Goal: Task Accomplishment & Management: Manage account settings

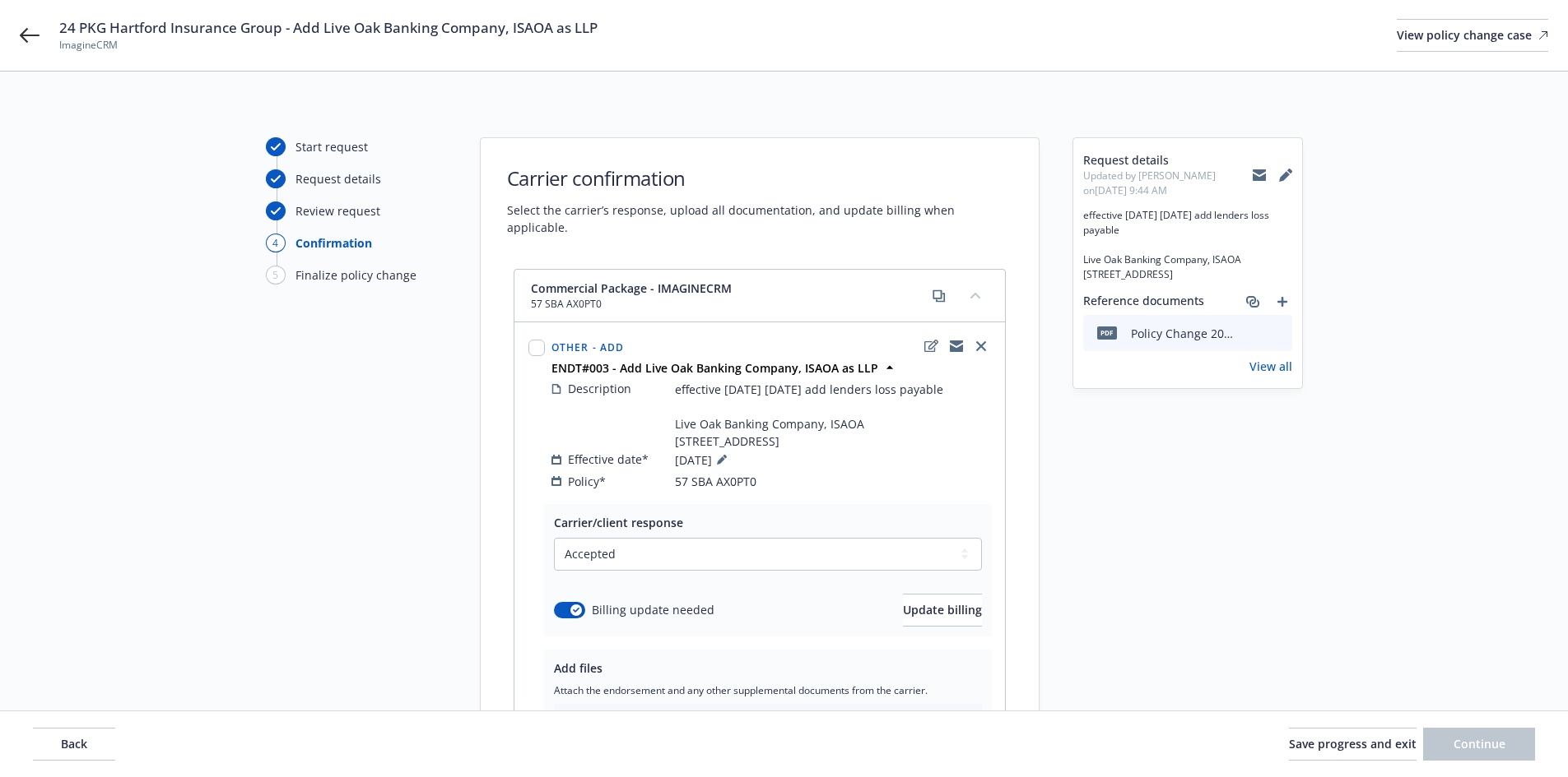
select select "ACCEPTED"
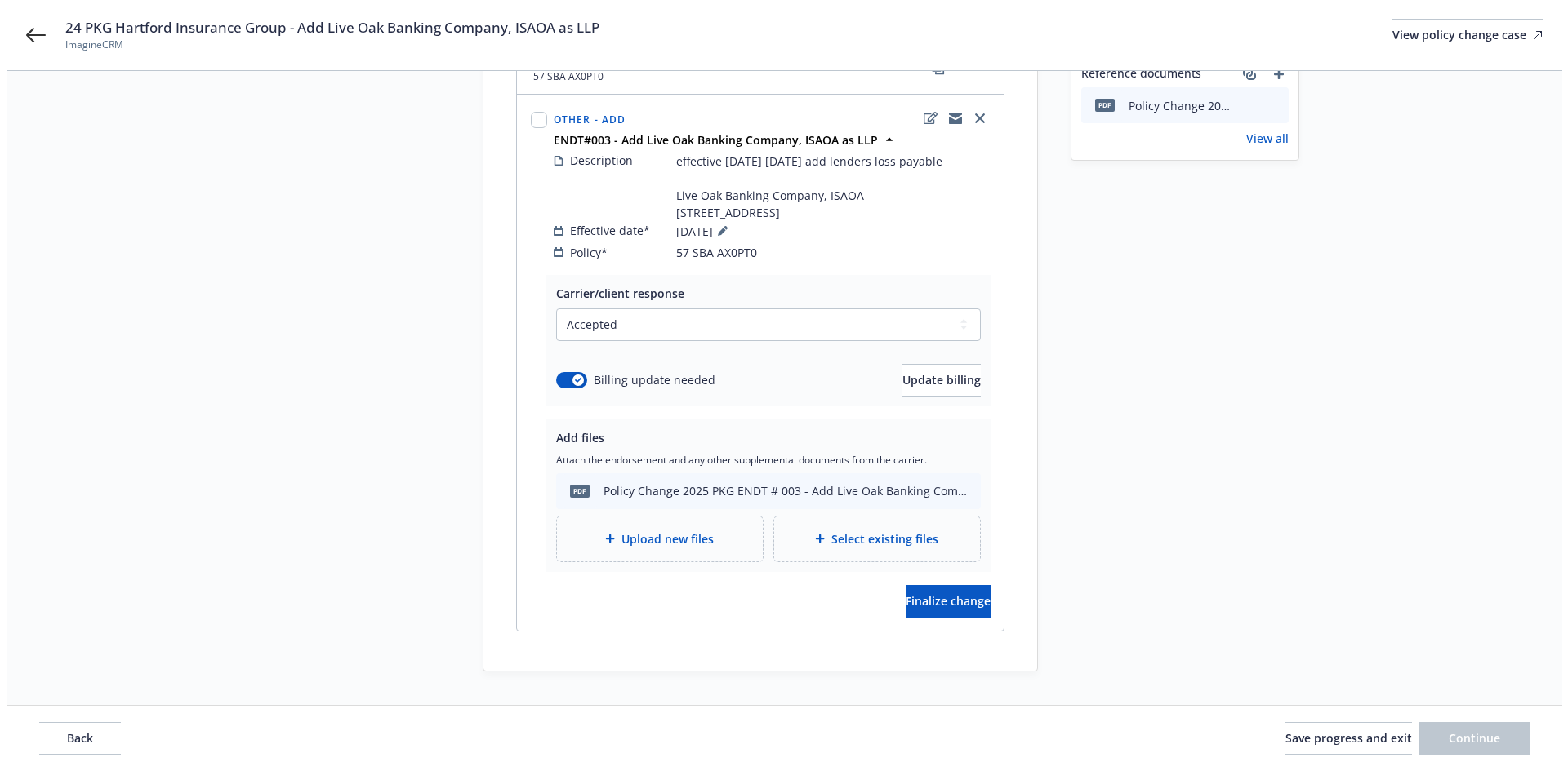
scroll to position [240, 0]
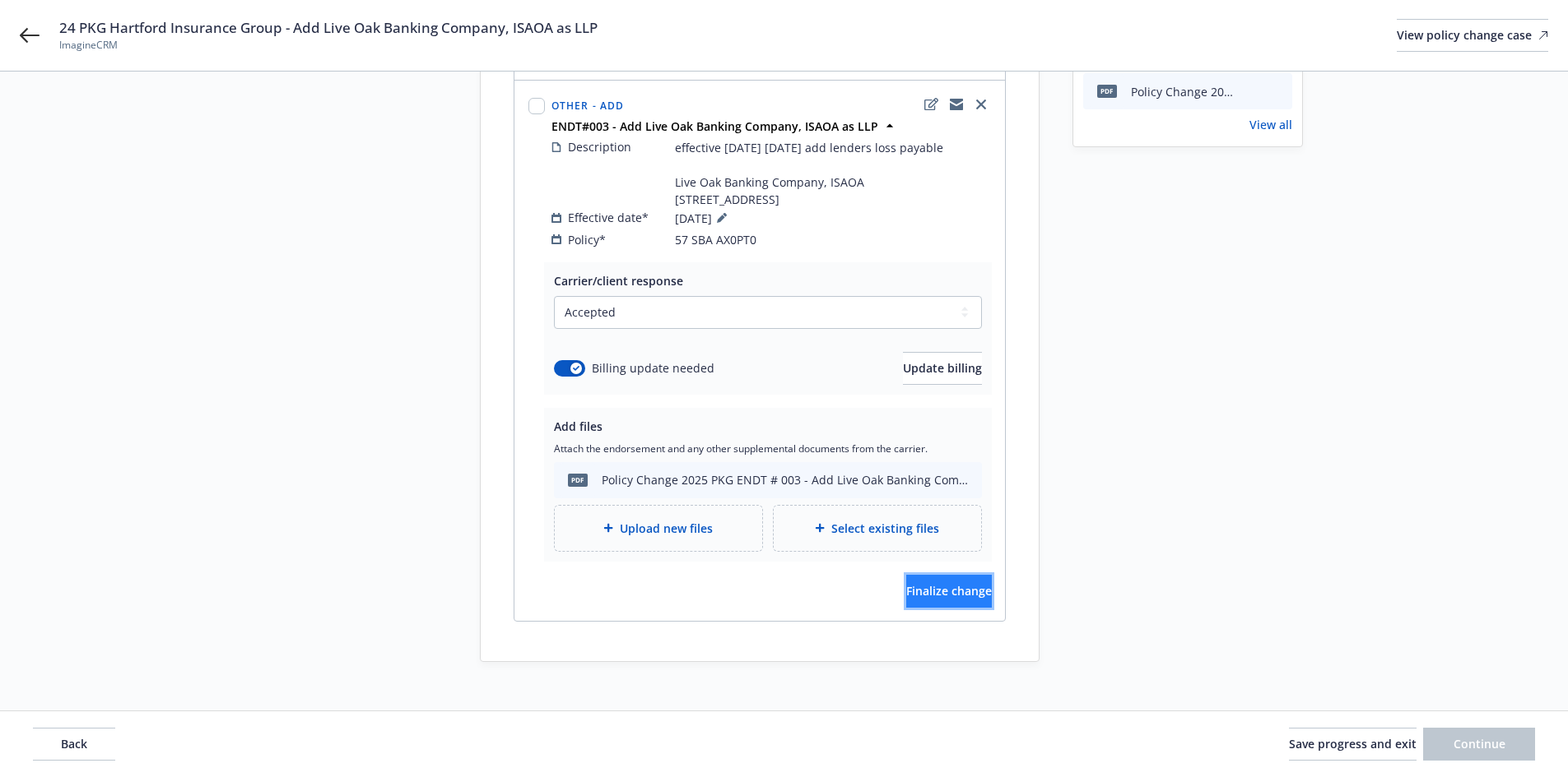
click at [953, 583] on span "Finalize change" at bounding box center [948, 591] width 85 height 16
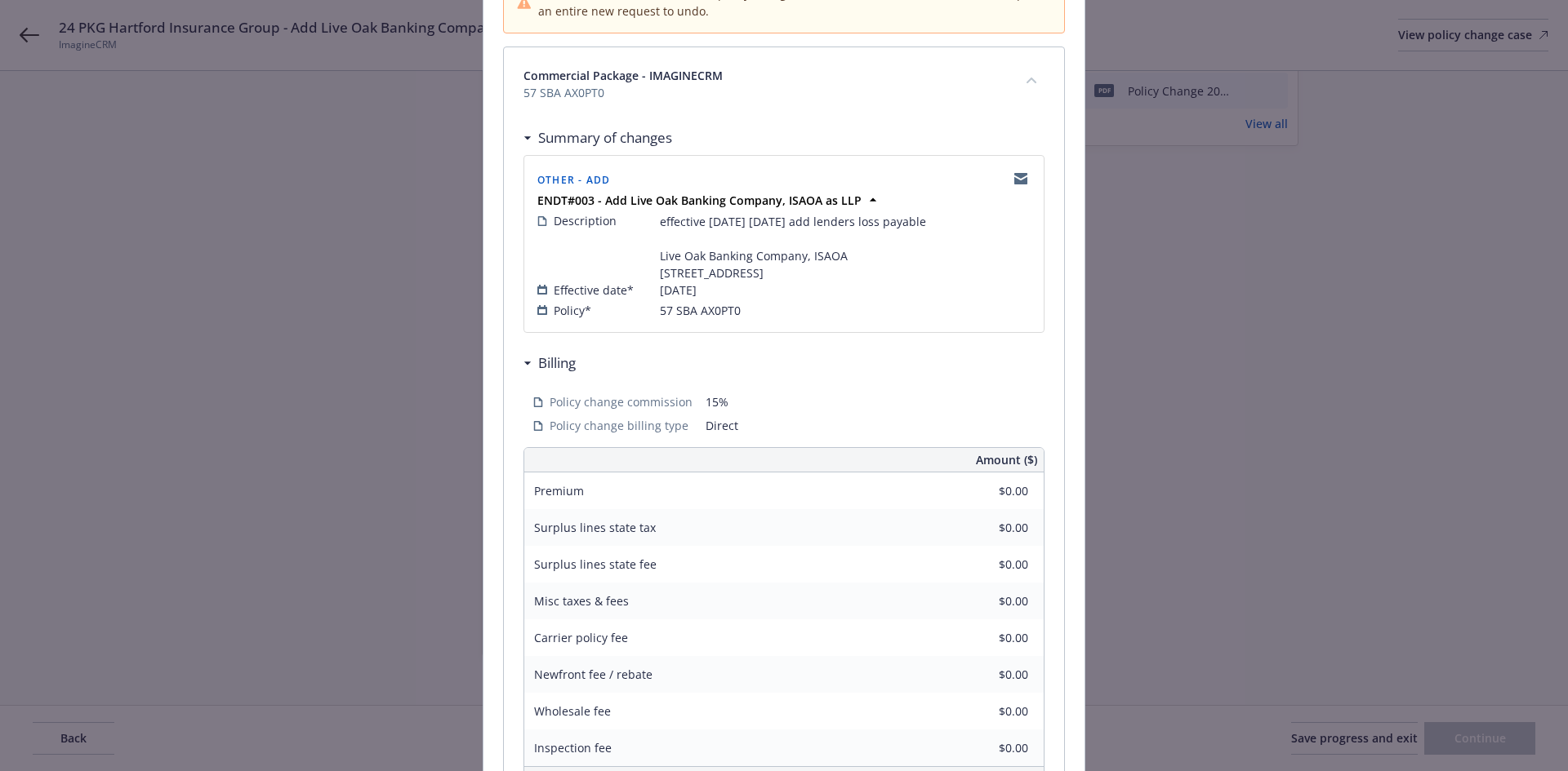
scroll to position [384, 0]
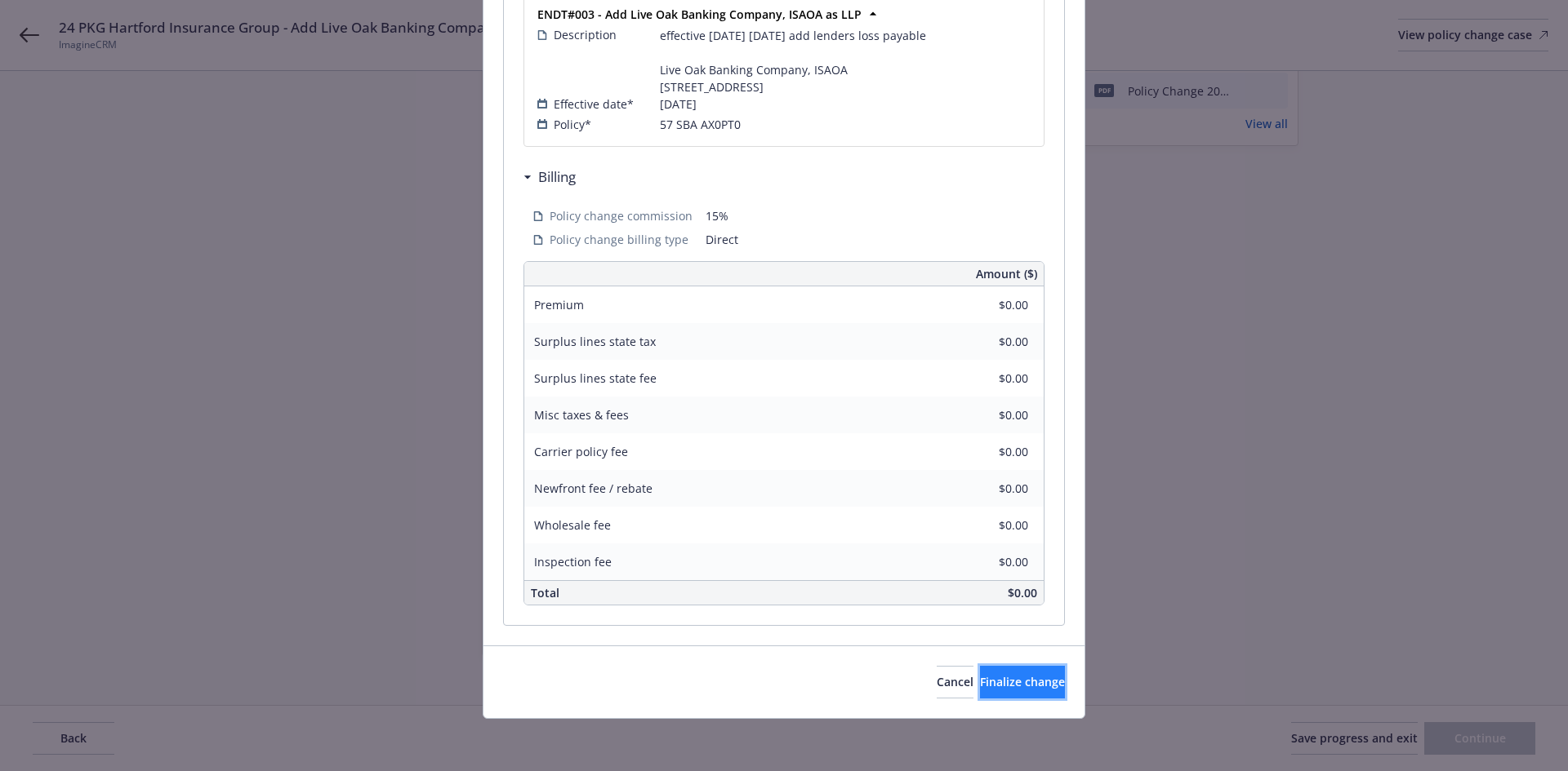
click at [989, 676] on span "Finalize change" at bounding box center [1021, 682] width 85 height 16
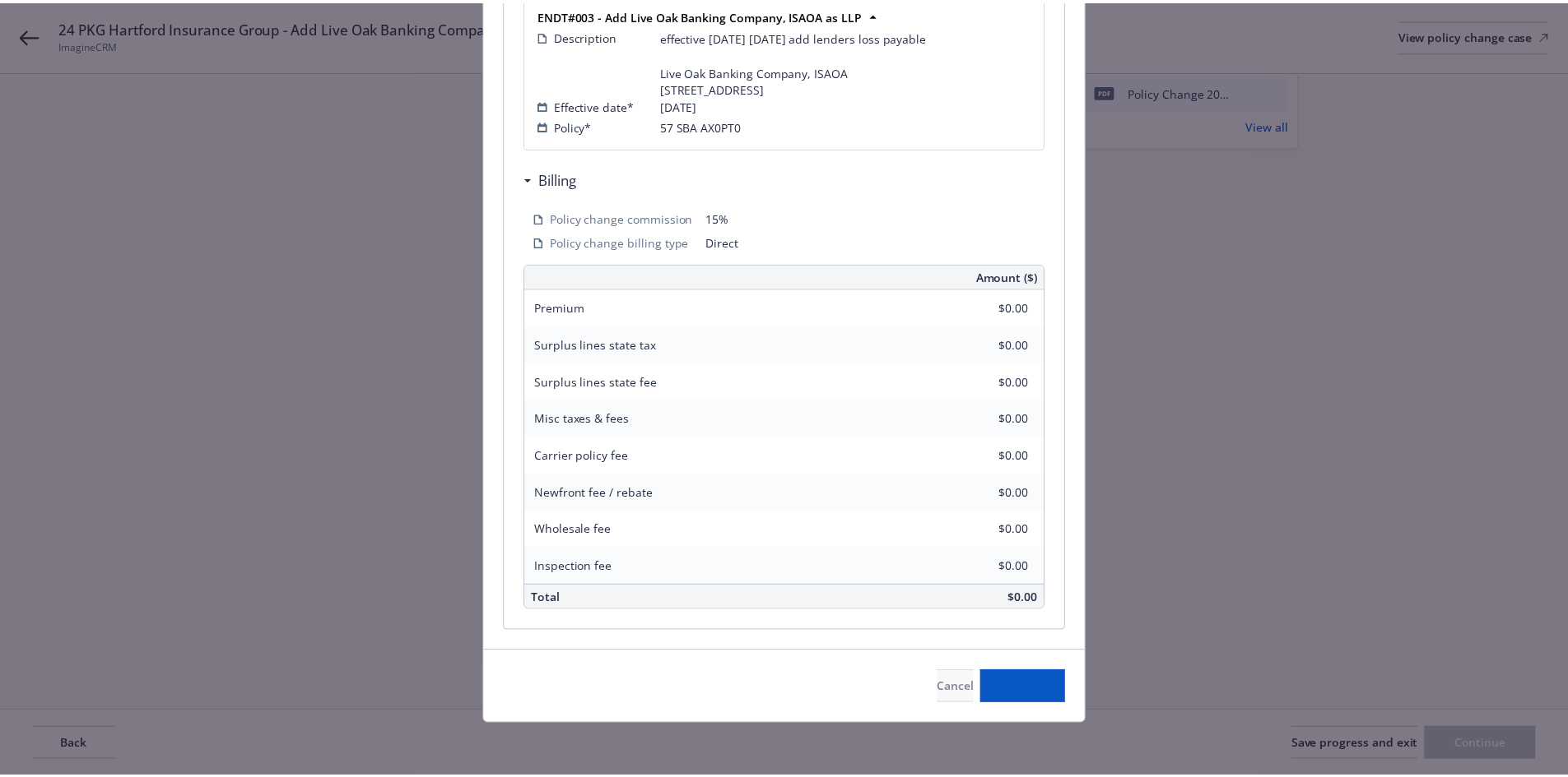
scroll to position [241, 0]
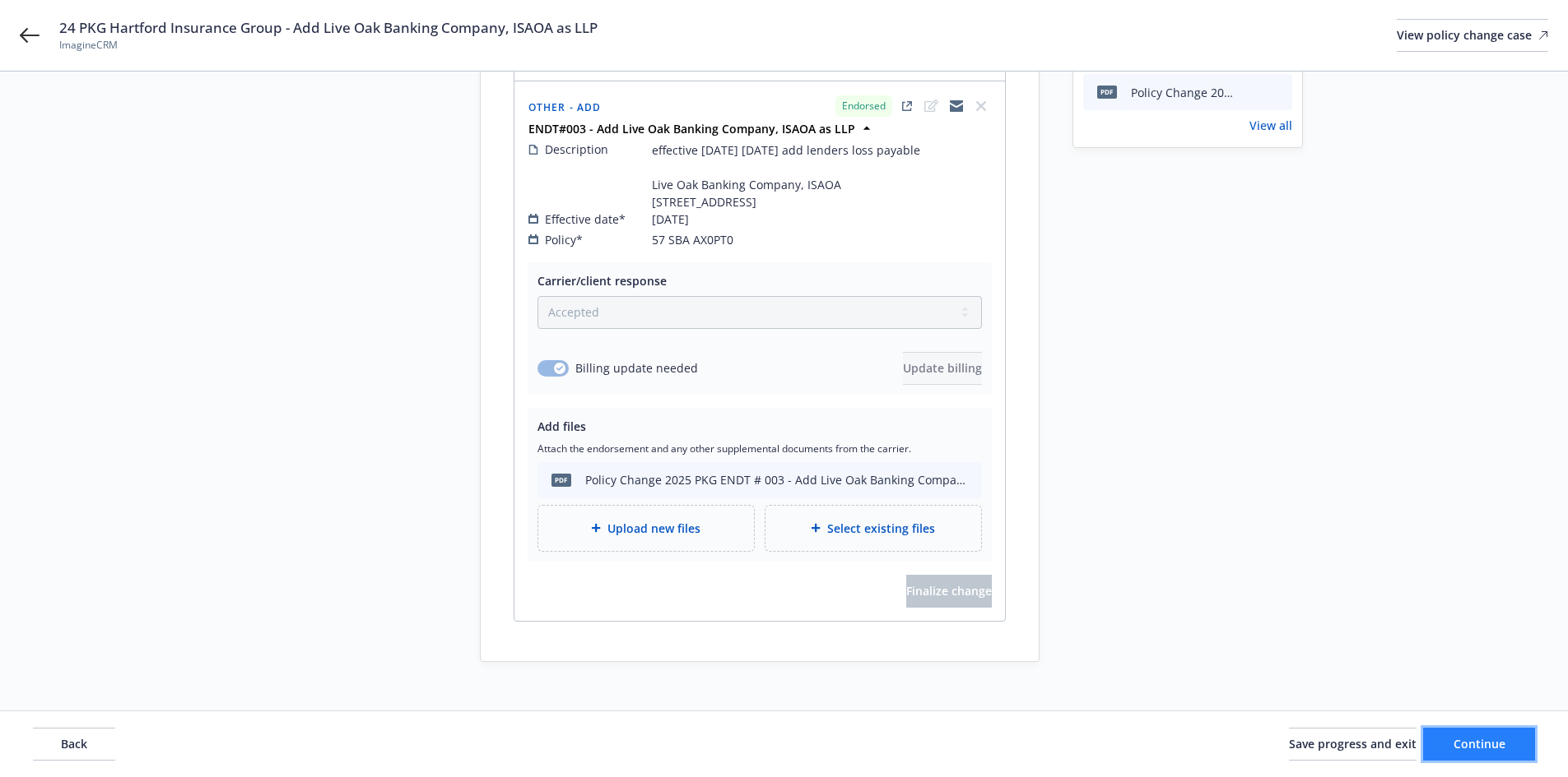
click at [1493, 744] on span "Continue" at bounding box center [1478, 743] width 52 height 16
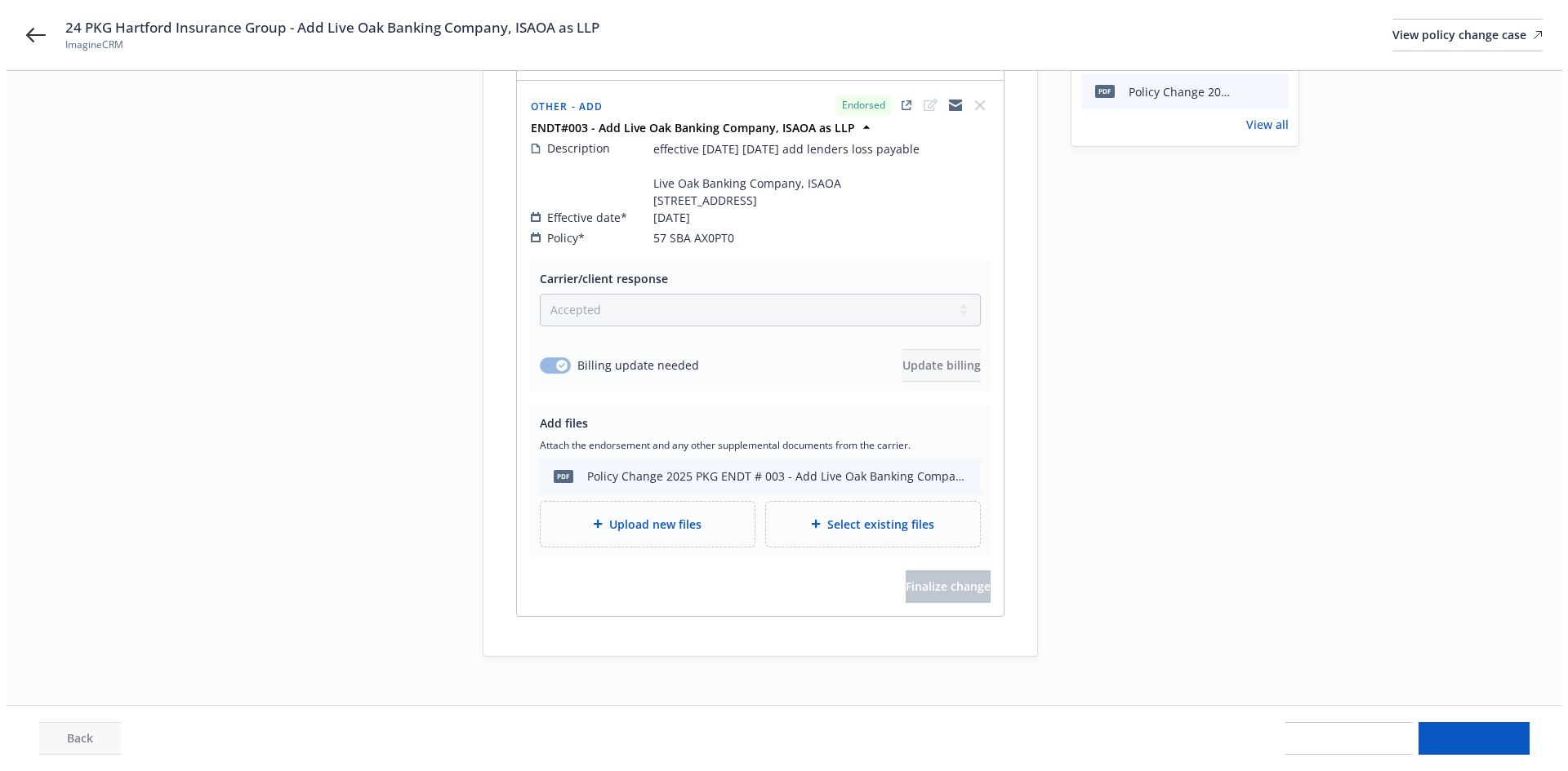
scroll to position [0, 0]
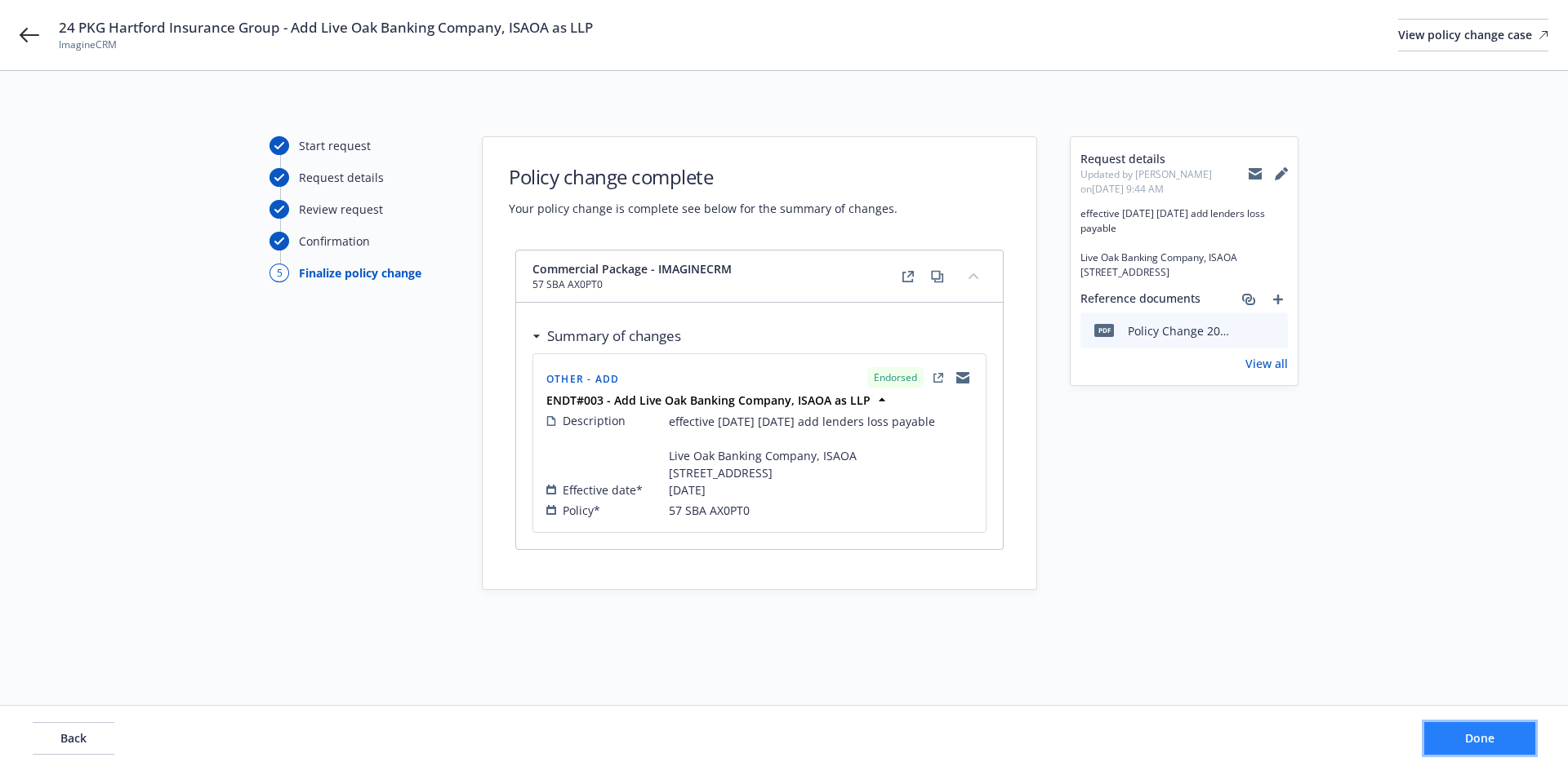
click at [1482, 738] on span "Done" at bounding box center [1480, 738] width 30 height 16
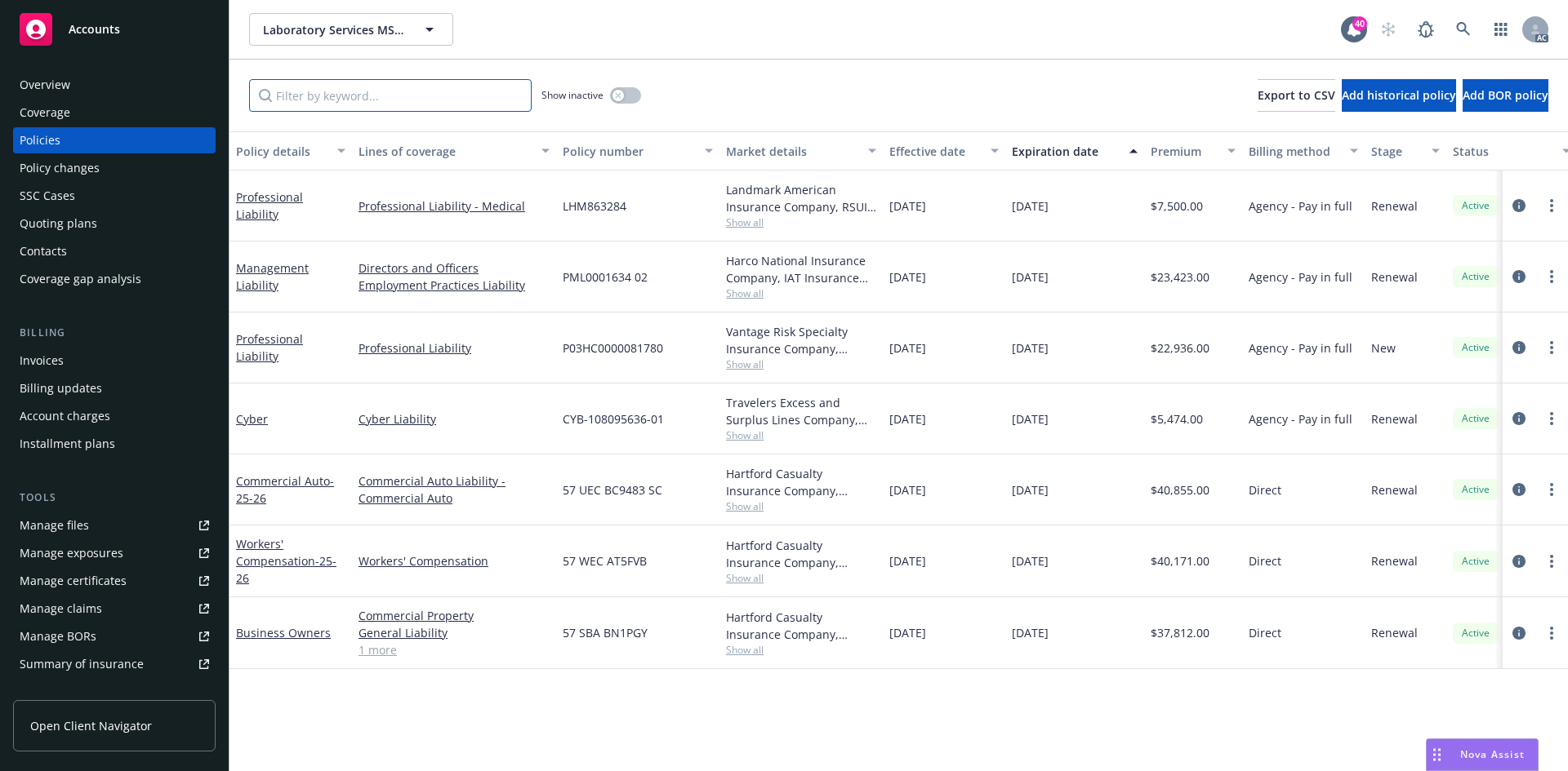
click at [477, 98] on input "Filter by keyword..." at bounding box center [390, 95] width 283 height 33
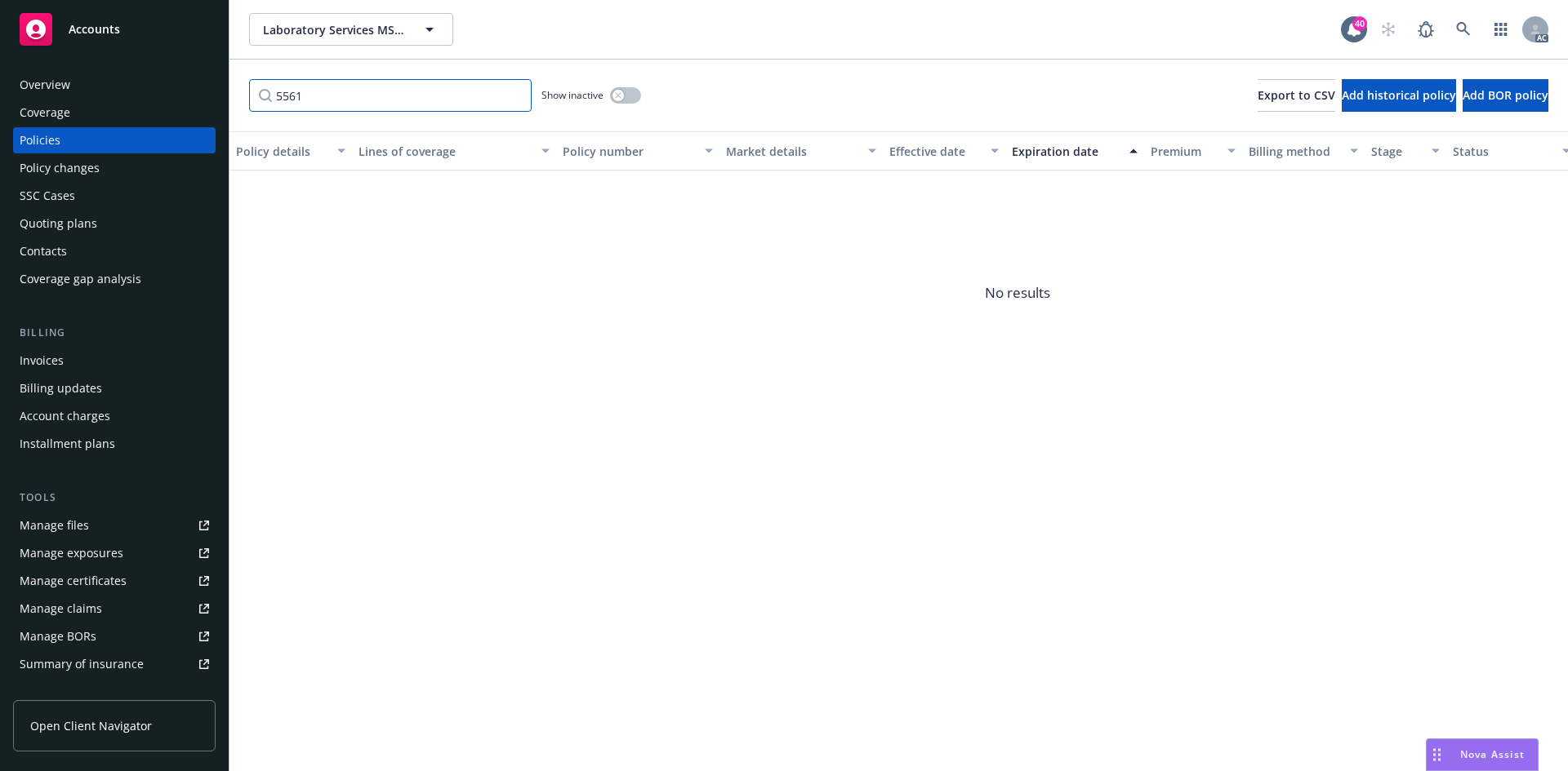
type input "5561"
click at [630, 91] on button "button" at bounding box center [625, 96] width 31 height 17
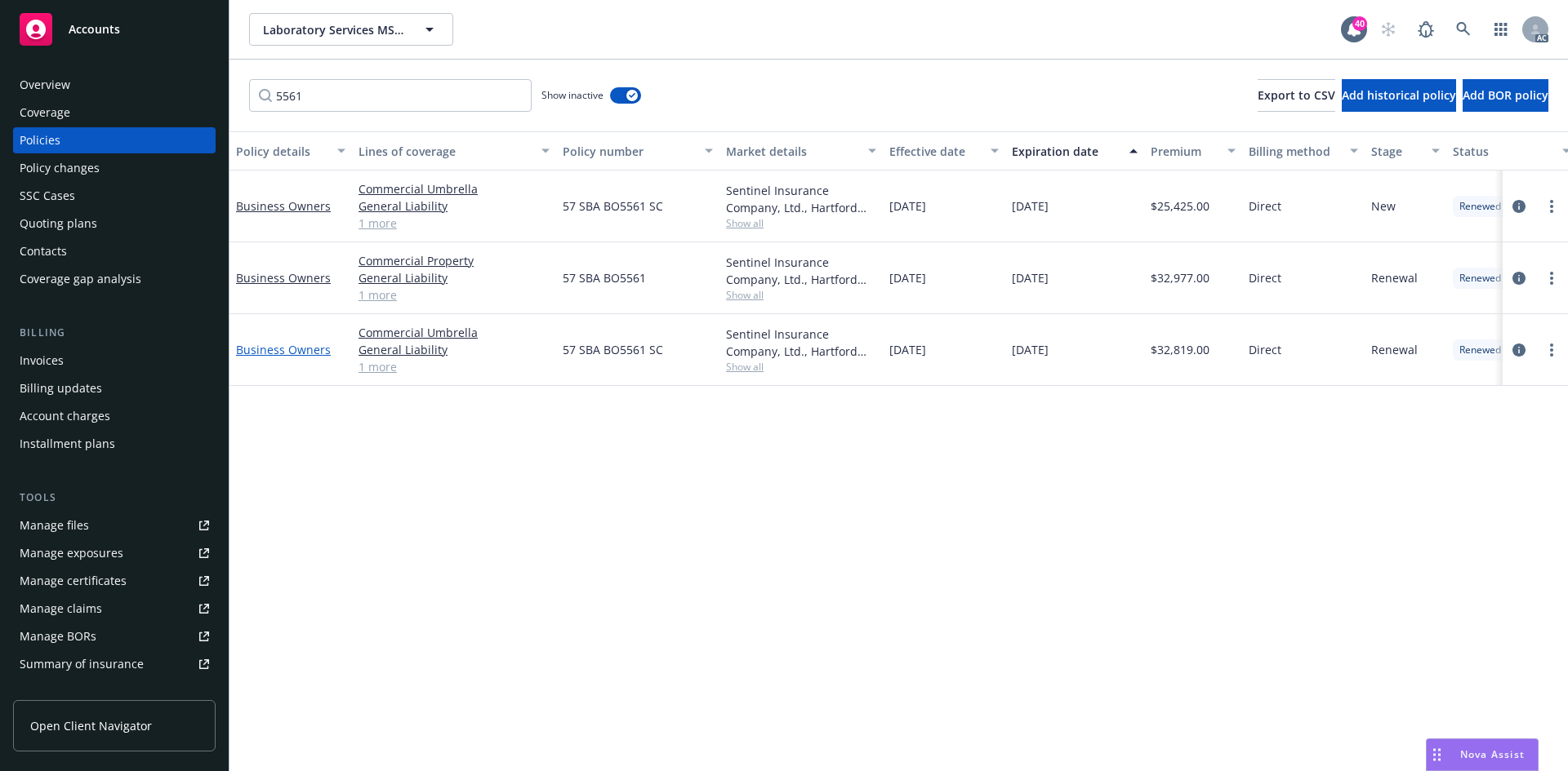
click at [268, 350] on link "Business Owners" at bounding box center [283, 349] width 95 height 16
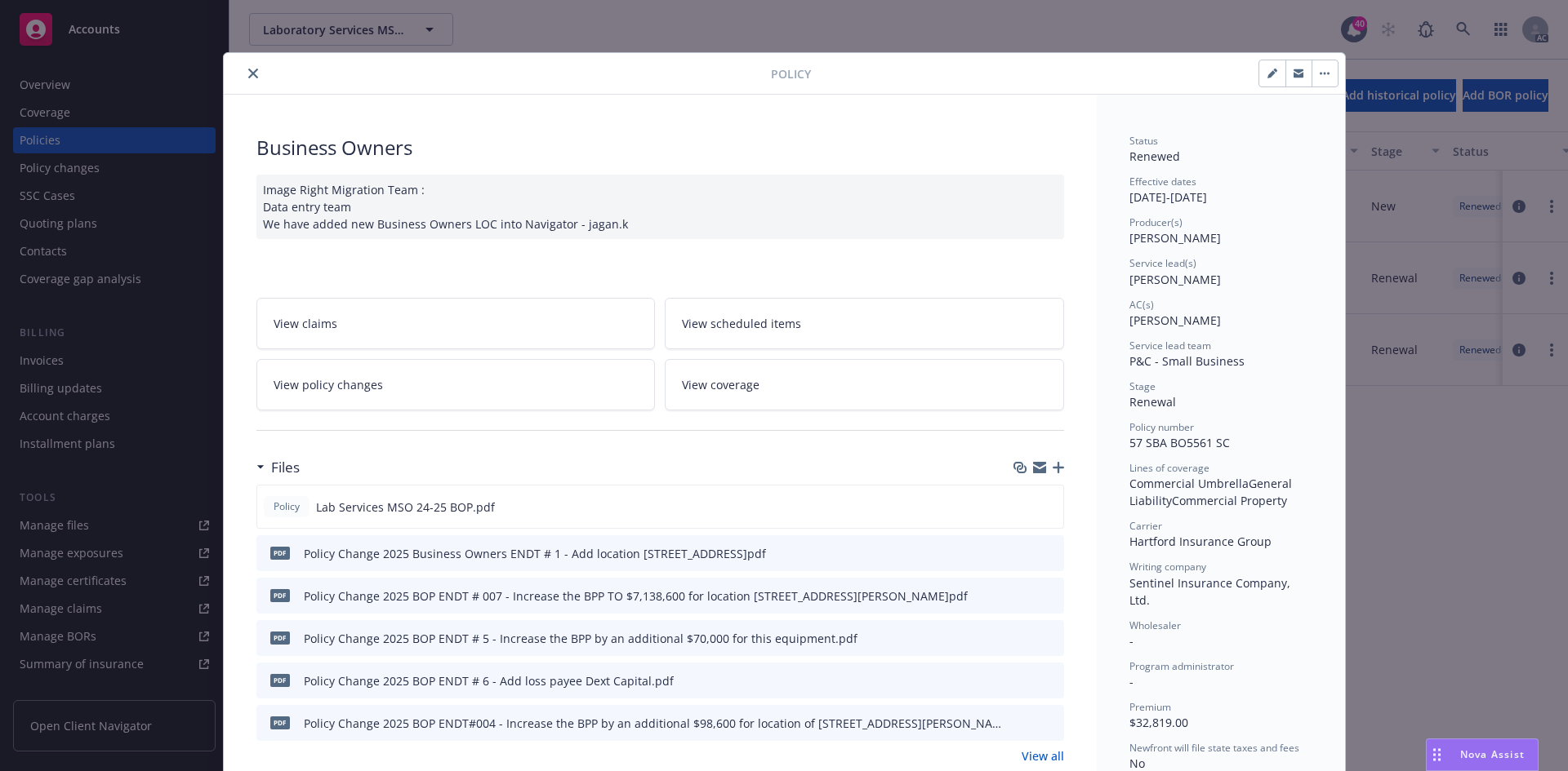
click at [494, 387] on link "View policy changes" at bounding box center [456, 385] width 400 height 51
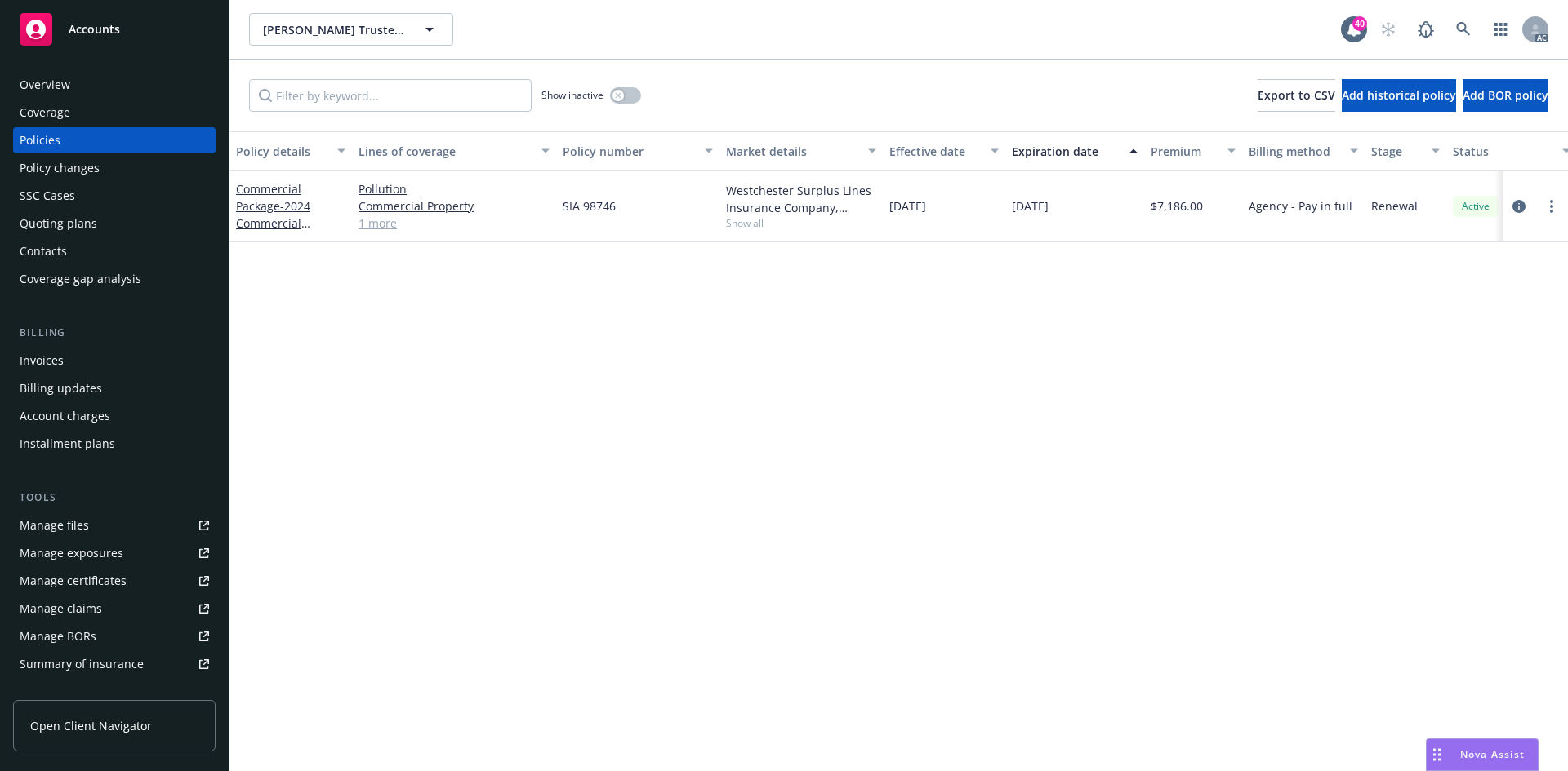
click at [744, 224] on span "Show all" at bounding box center [801, 223] width 151 height 14
click at [1043, 301] on div "Policy details Lines of coverage Policy number Market details Effective date Ex…" at bounding box center [899, 451] width 1338 height 640
click at [291, 210] on span "- 2024 Commercial Package" at bounding box center [273, 223] width 74 height 50
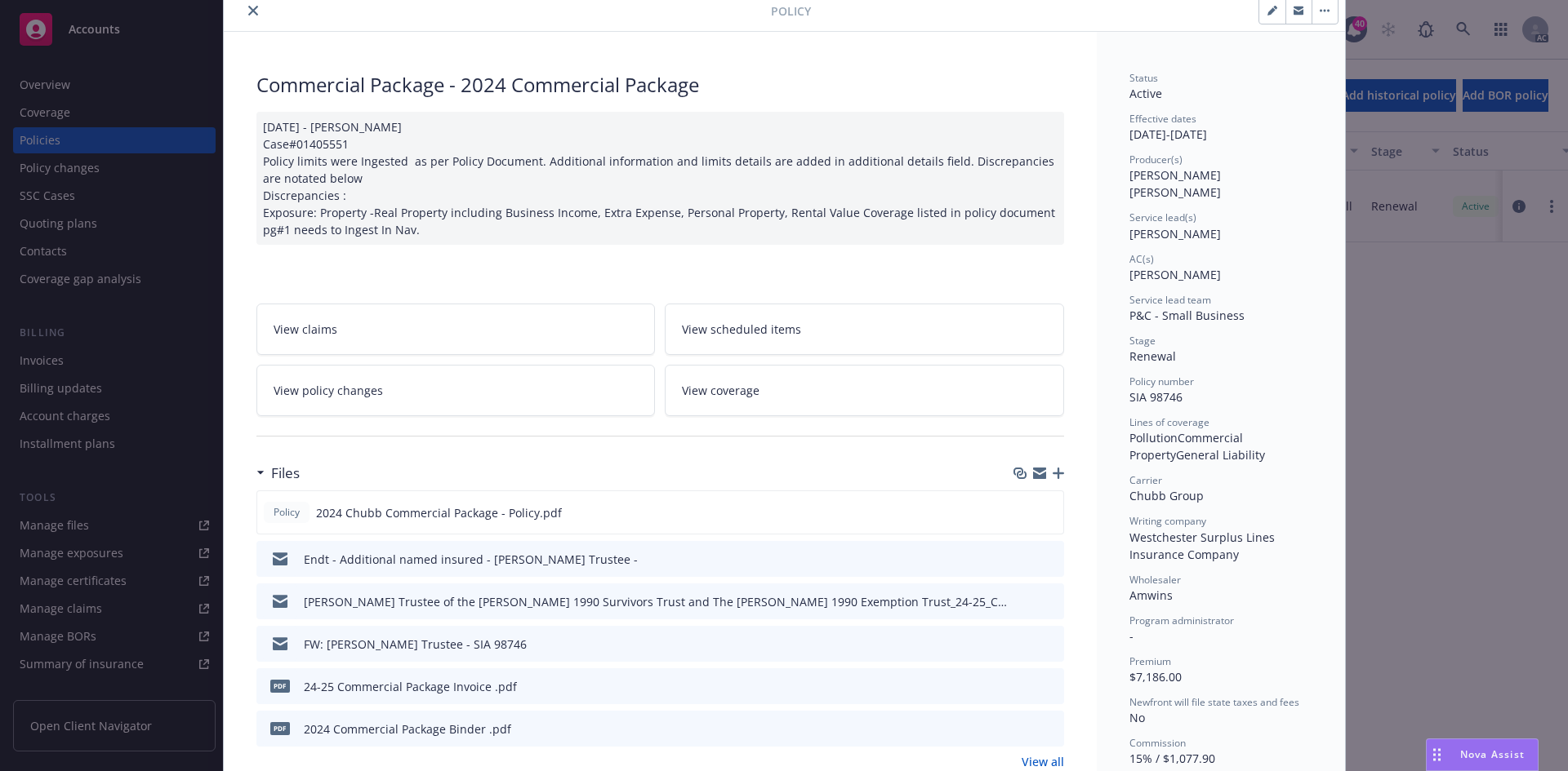
scroll to position [82, 0]
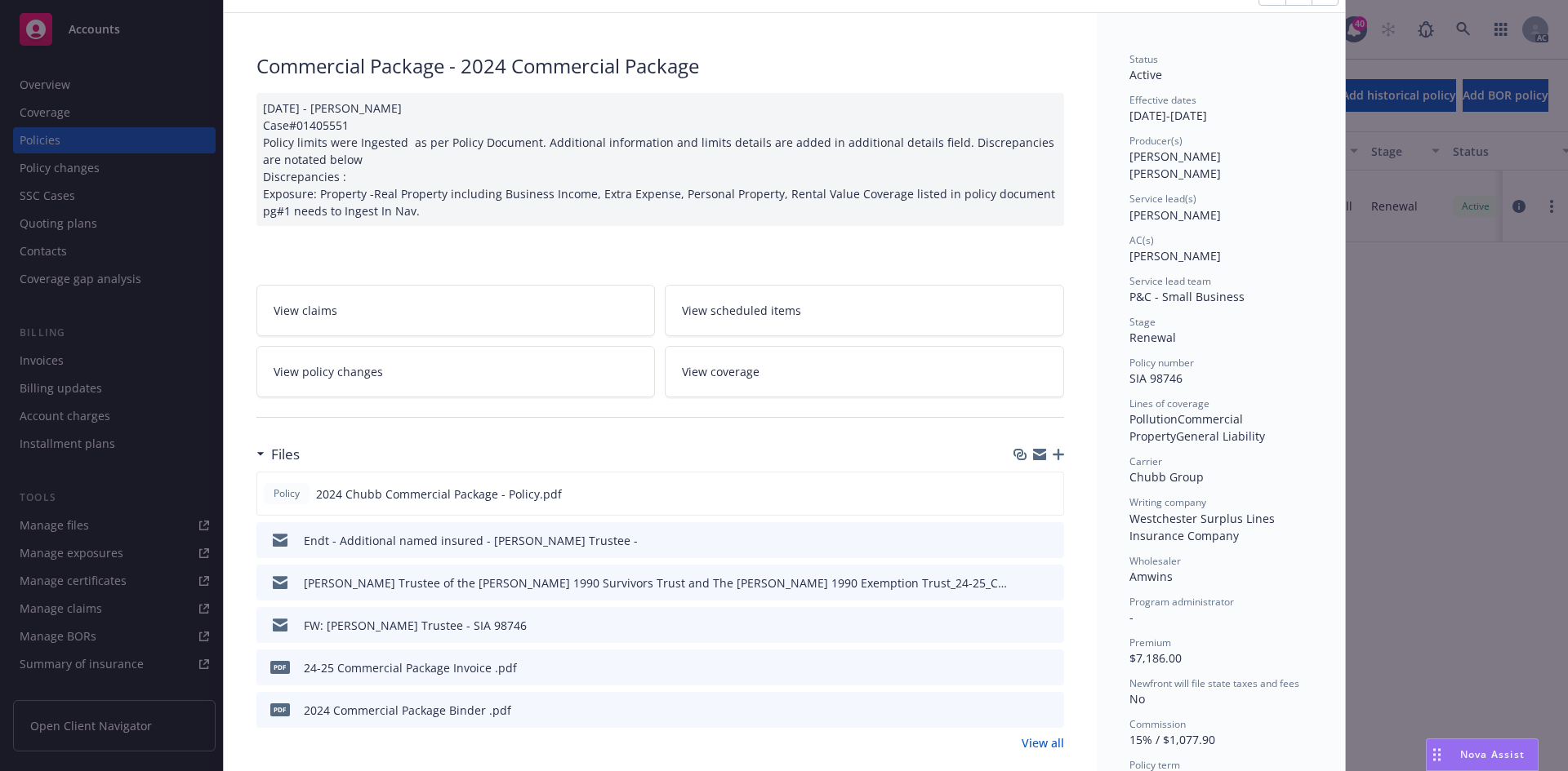
click at [1045, 541] on icon "preview file" at bounding box center [1048, 540] width 15 height 11
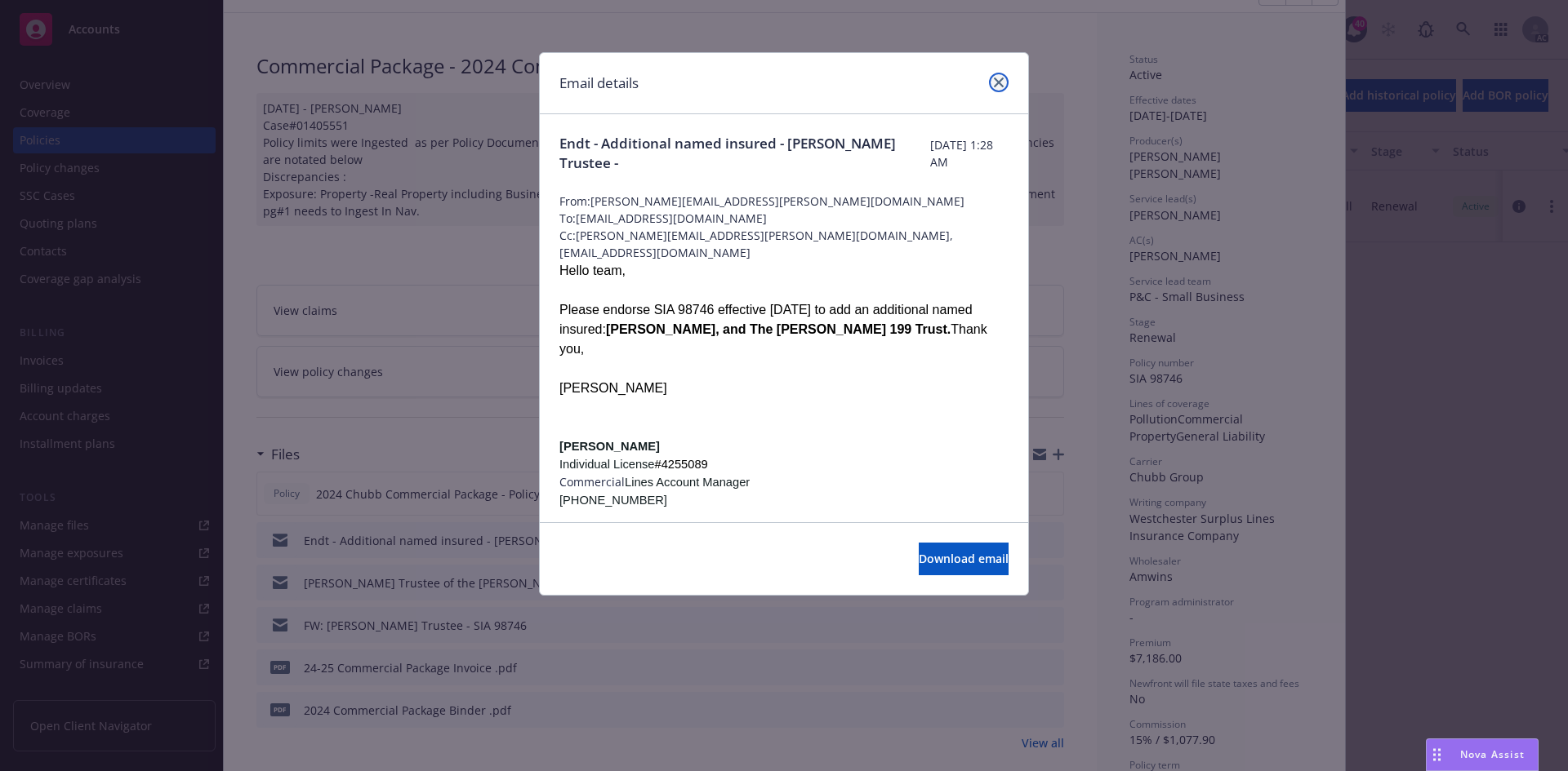
click at [1001, 83] on icon "close" at bounding box center [998, 82] width 10 height 10
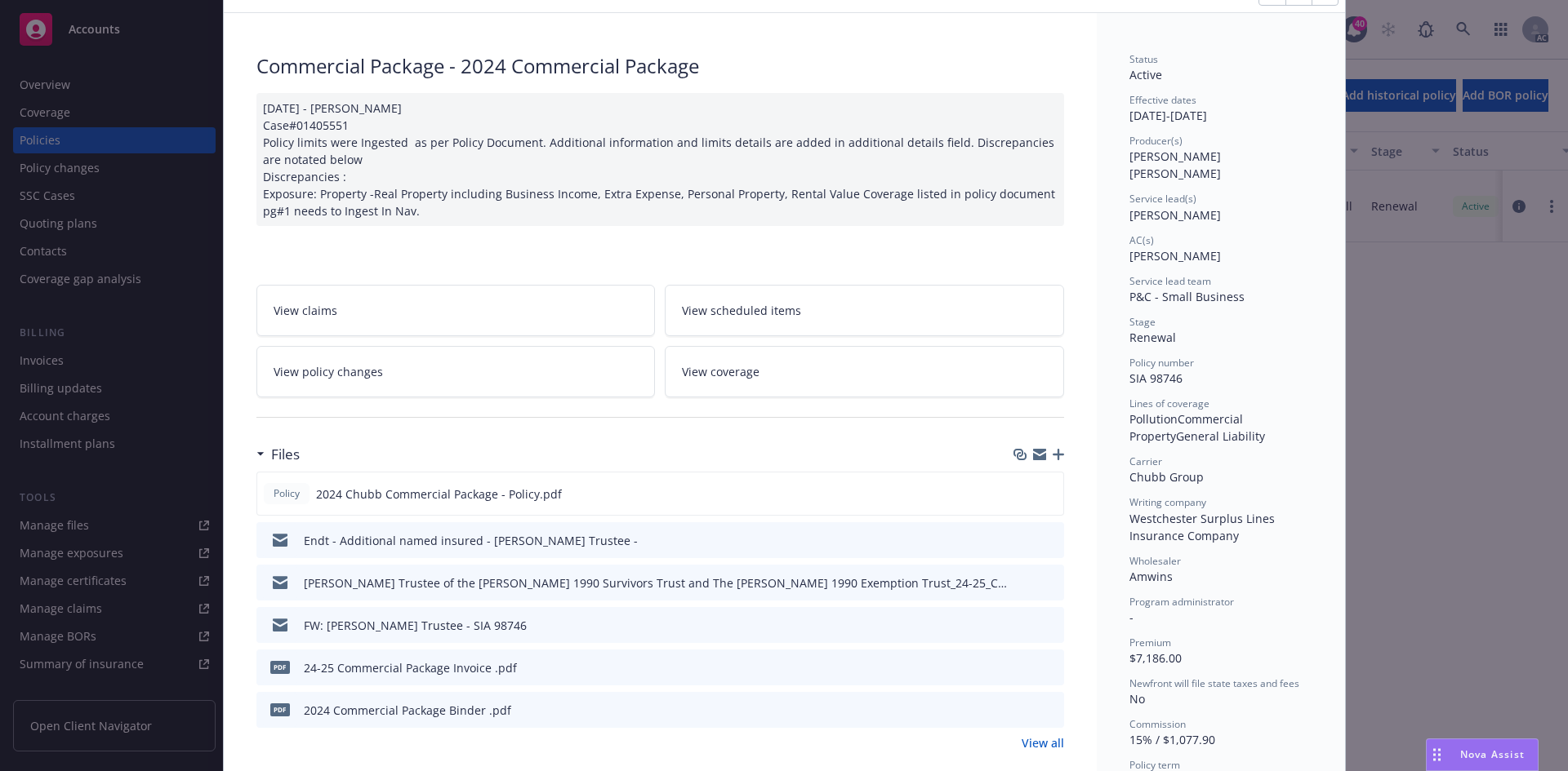
click at [501, 376] on link "View policy changes" at bounding box center [456, 371] width 400 height 51
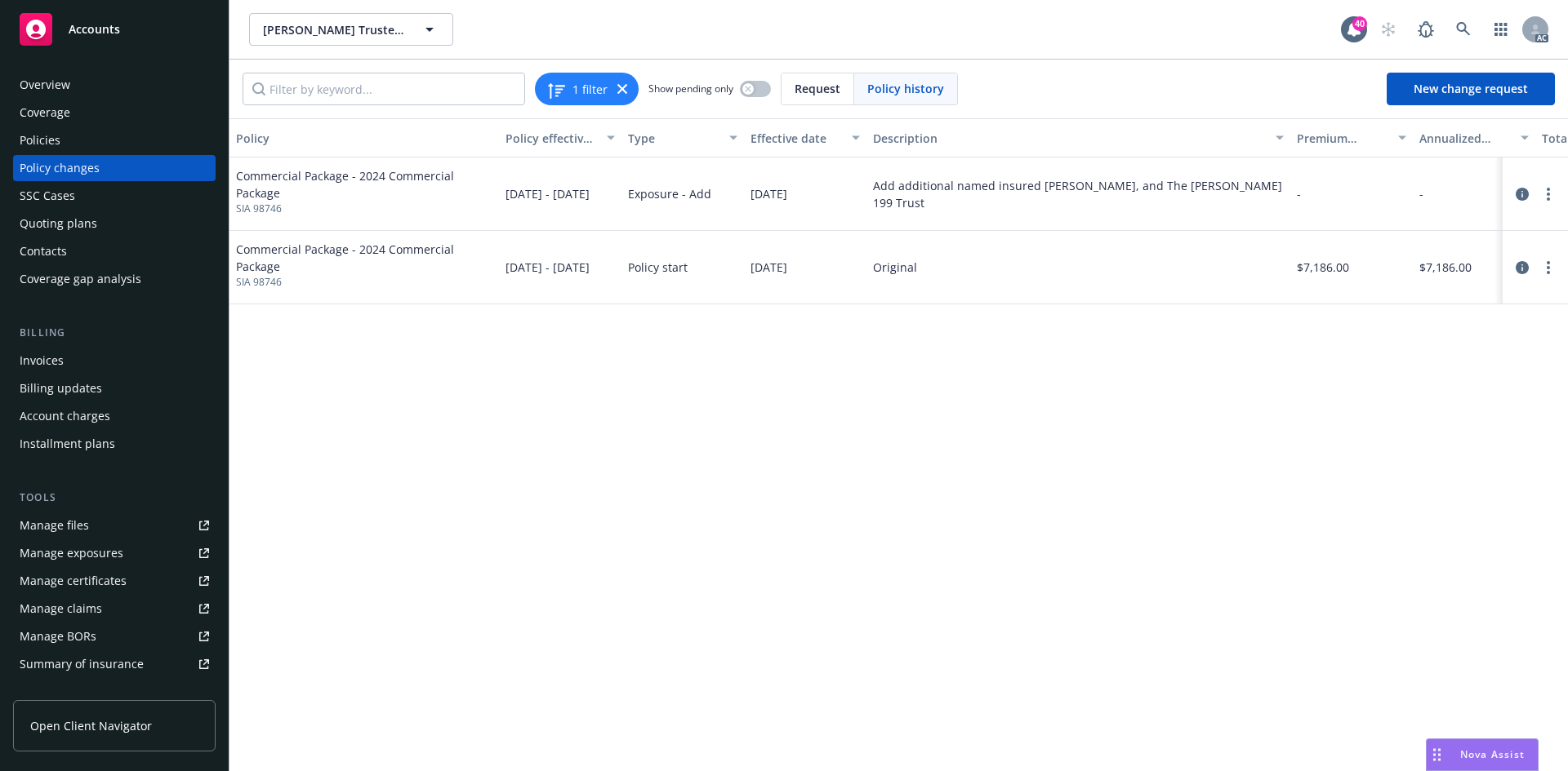
click at [93, 162] on div "Policy changes" at bounding box center [59, 168] width 80 height 26
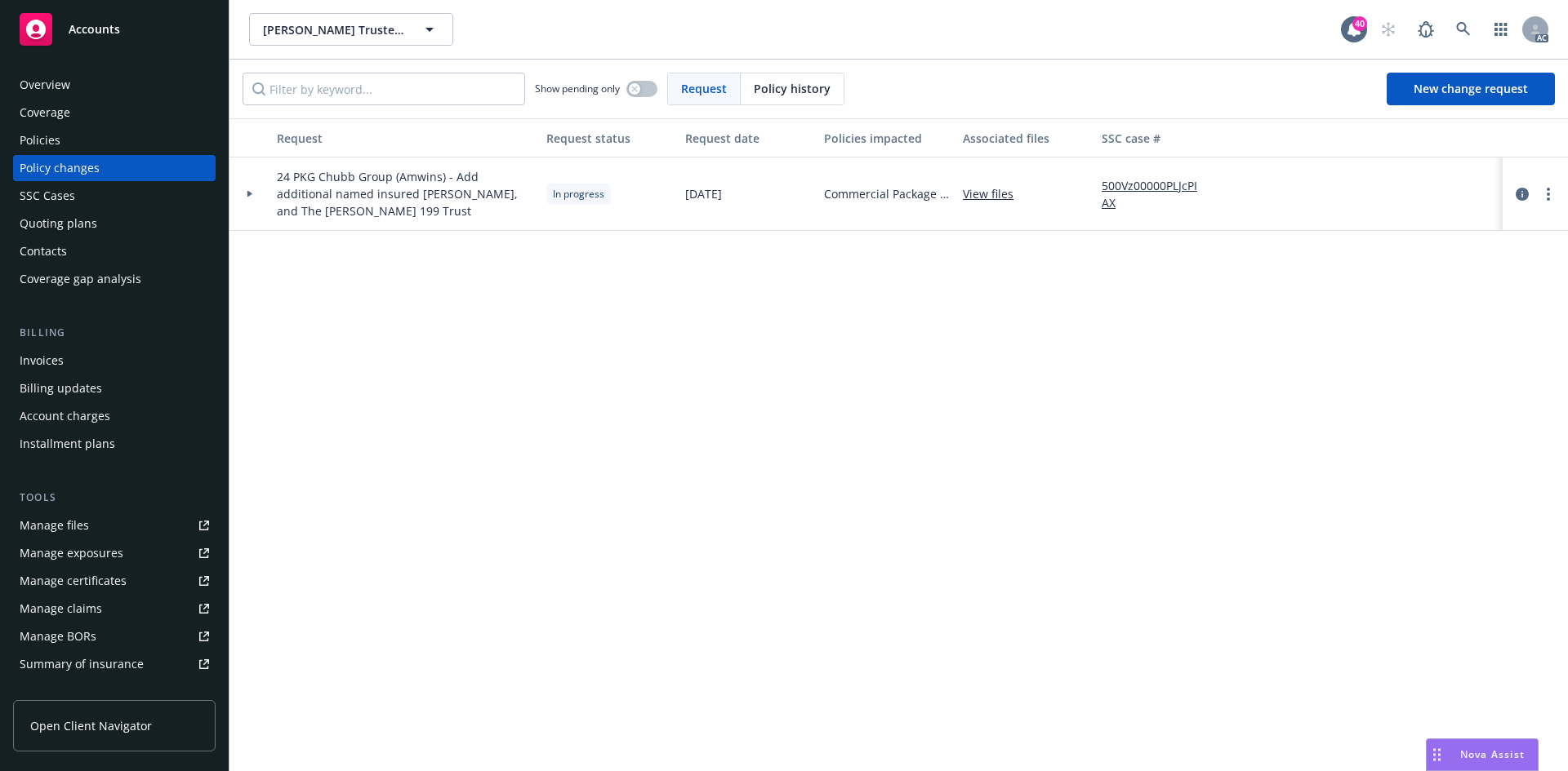
click at [245, 194] on div at bounding box center [250, 194] width 28 height 6
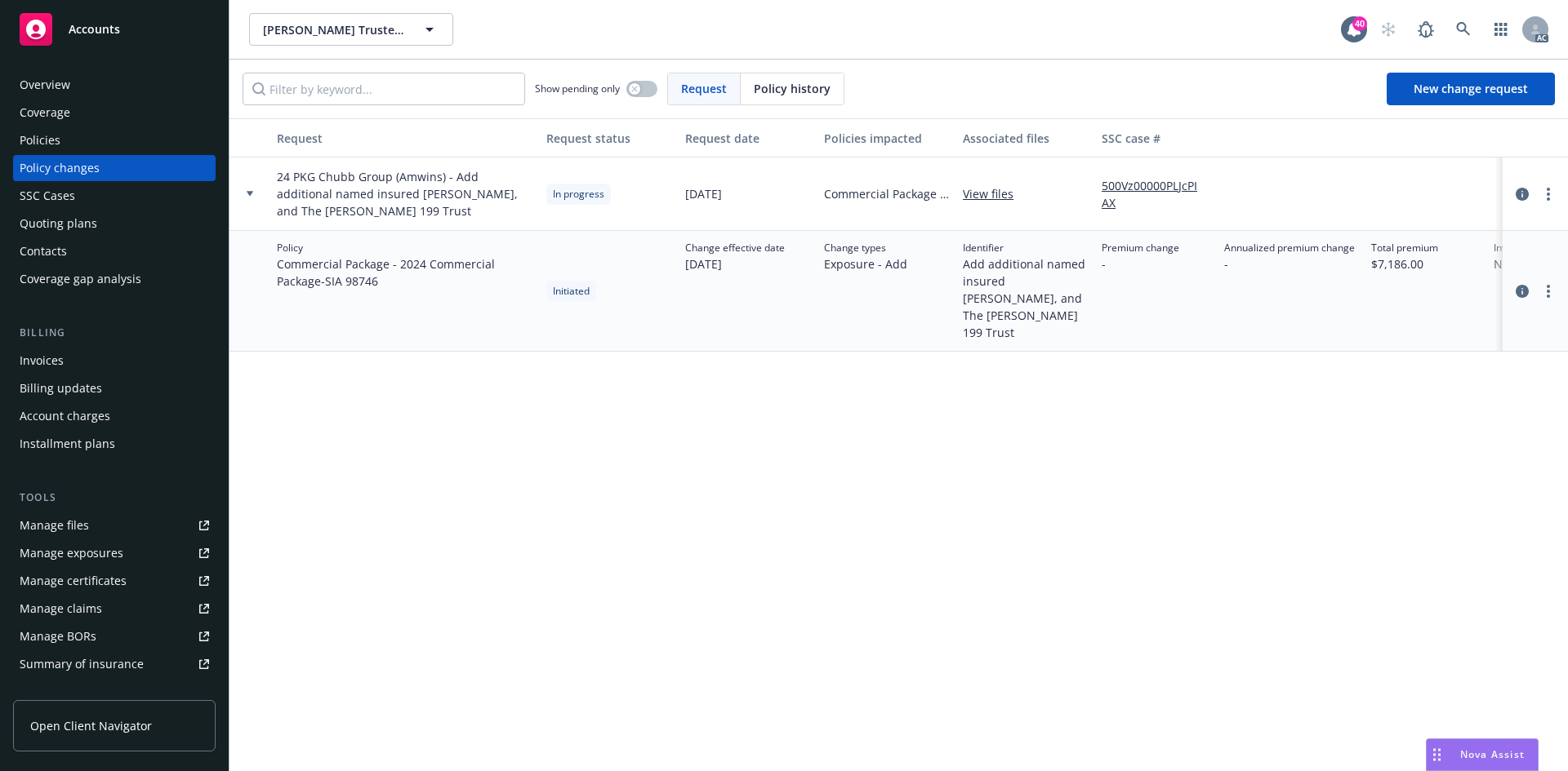
click at [47, 132] on div "Policies" at bounding box center [40, 140] width 41 height 26
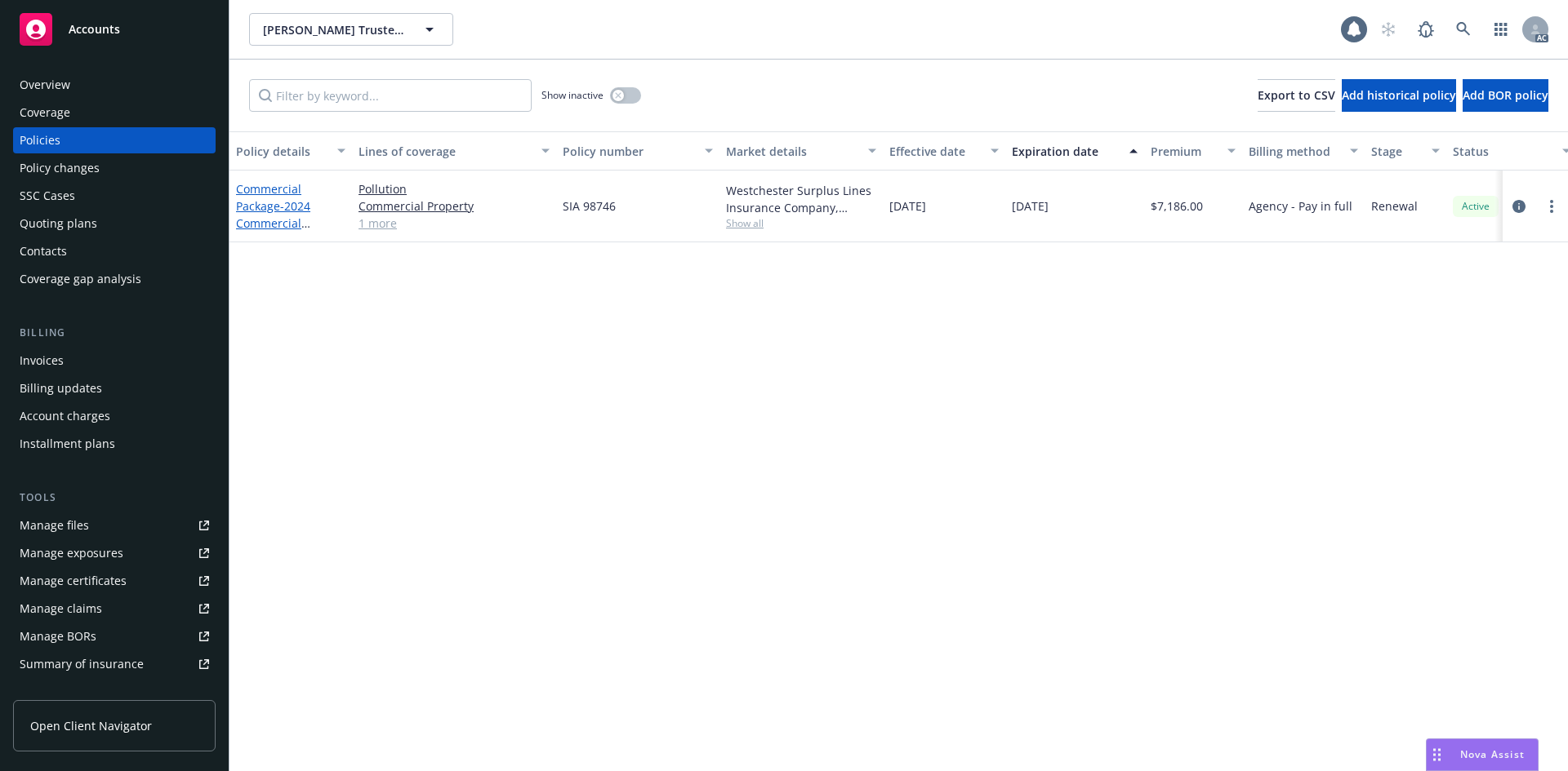
click at [280, 203] on span "- 2024 Commercial Package" at bounding box center [273, 223] width 74 height 50
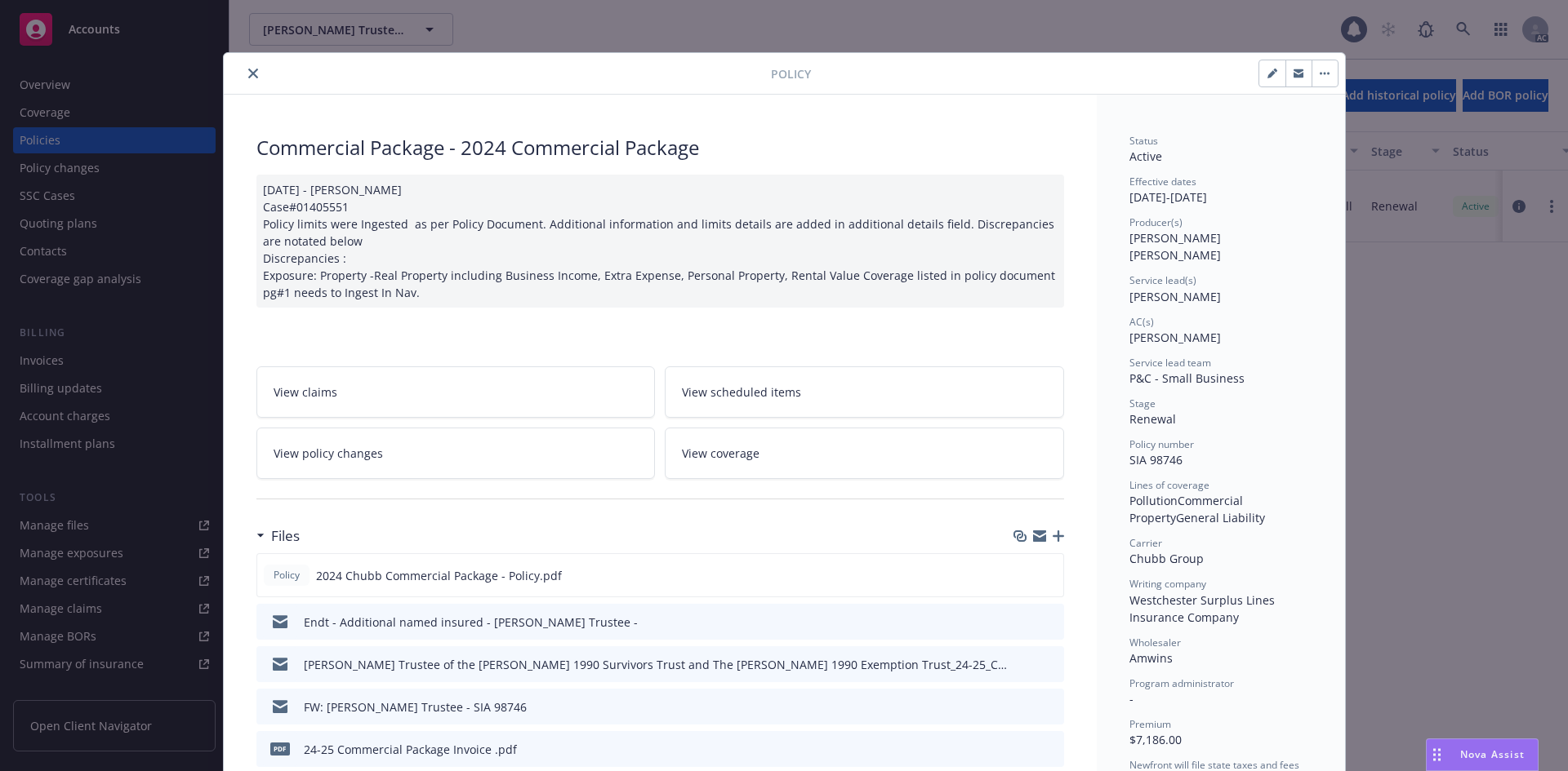
scroll to position [49, 0]
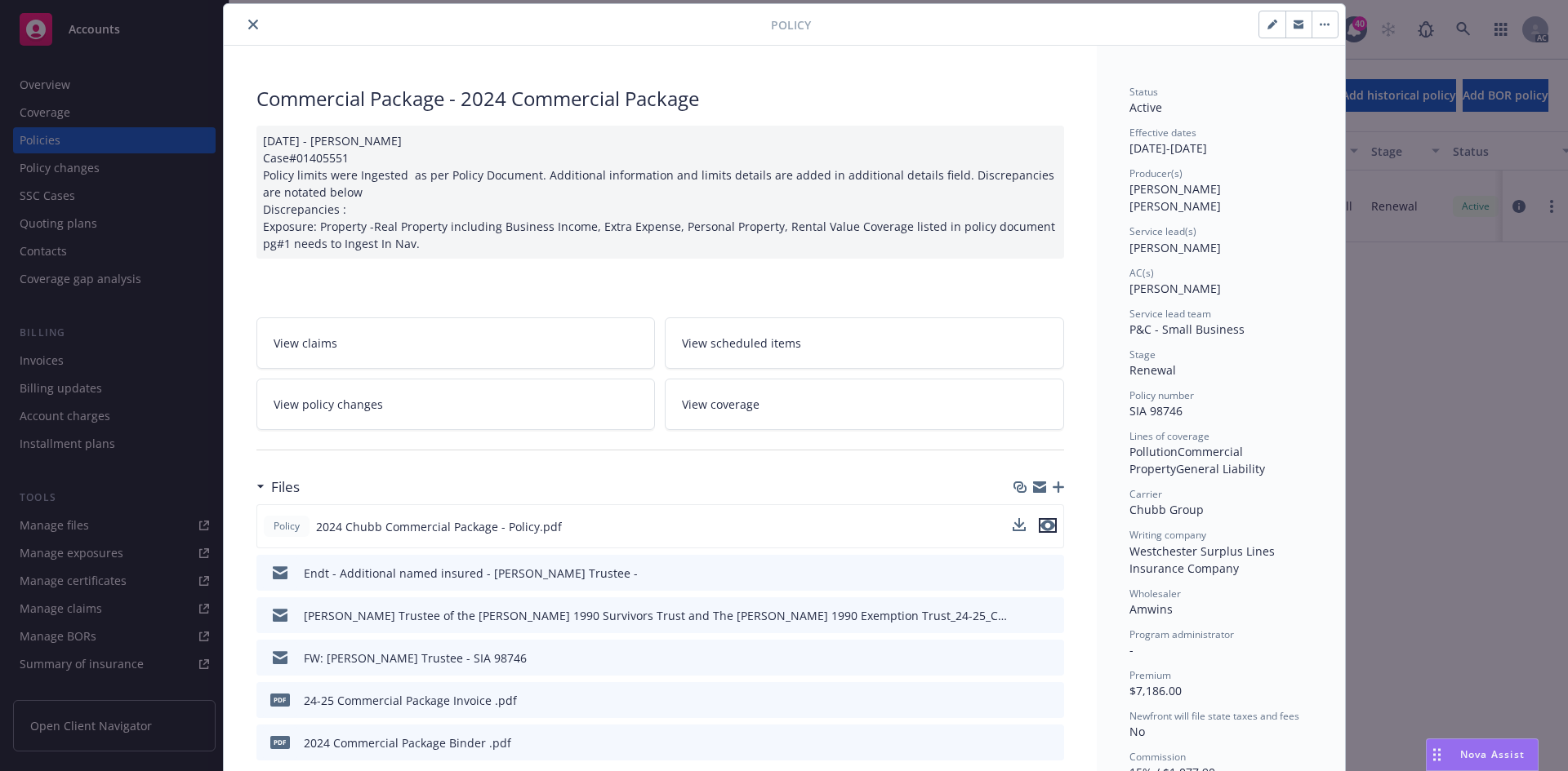
click at [1041, 523] on icon "preview file" at bounding box center [1048, 526] width 15 height 11
click at [248, 26] on icon "close" at bounding box center [253, 24] width 10 height 10
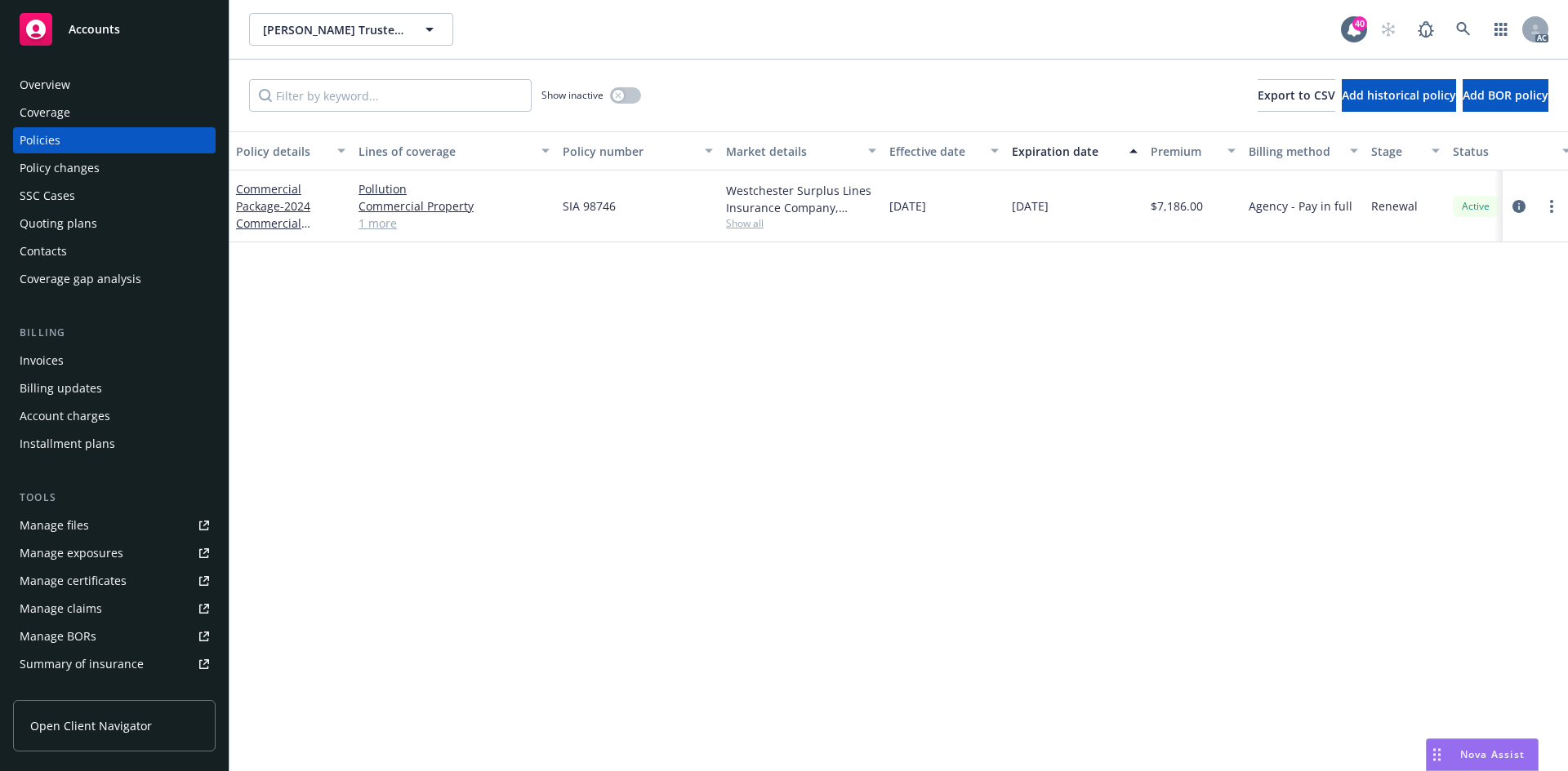
click at [457, 399] on div "Policy details Lines of coverage Policy number Market details Effective date Ex…" at bounding box center [899, 451] width 1338 height 640
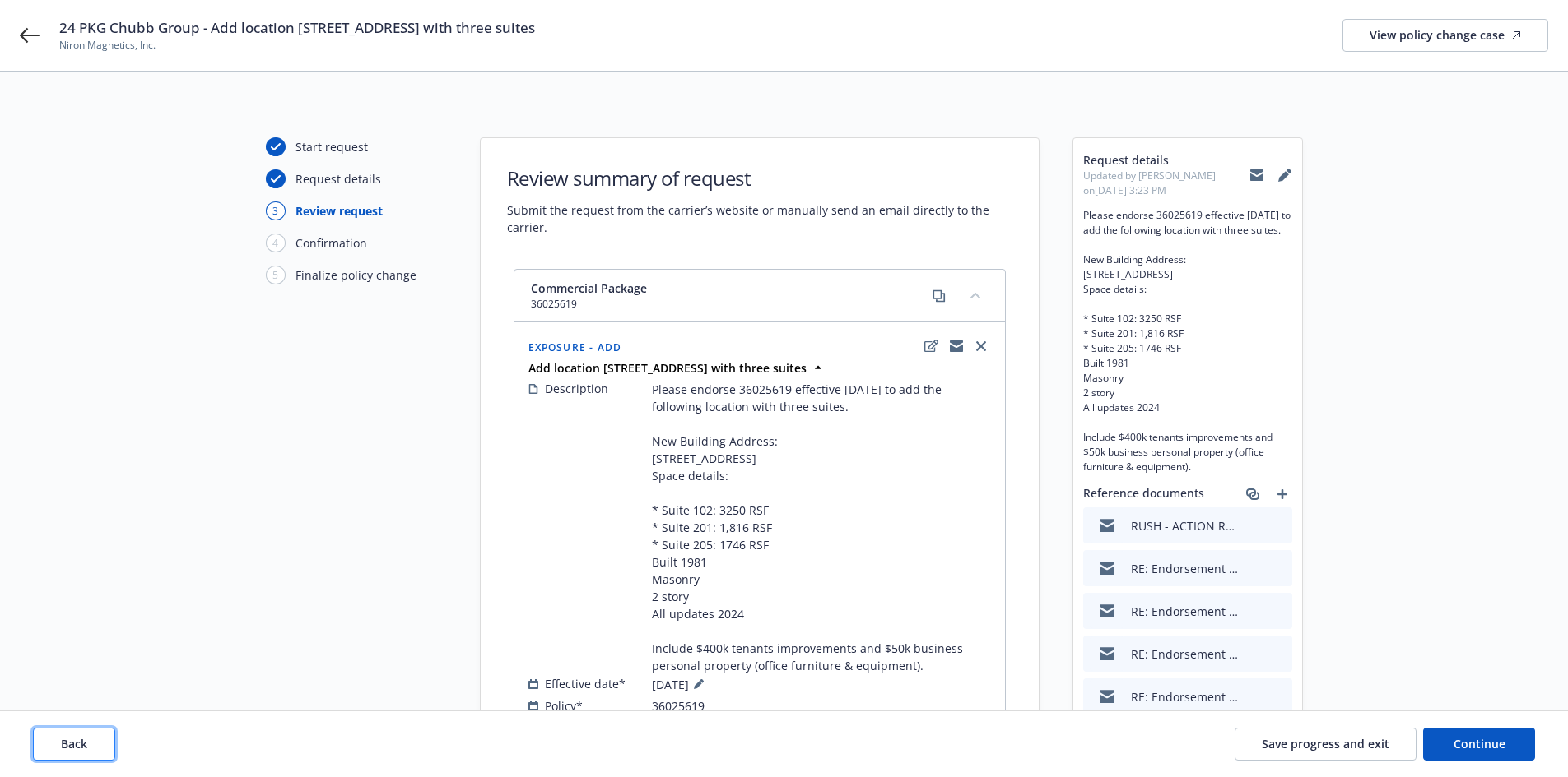
click at [81, 740] on span "Back" at bounding box center [74, 743] width 26 height 16
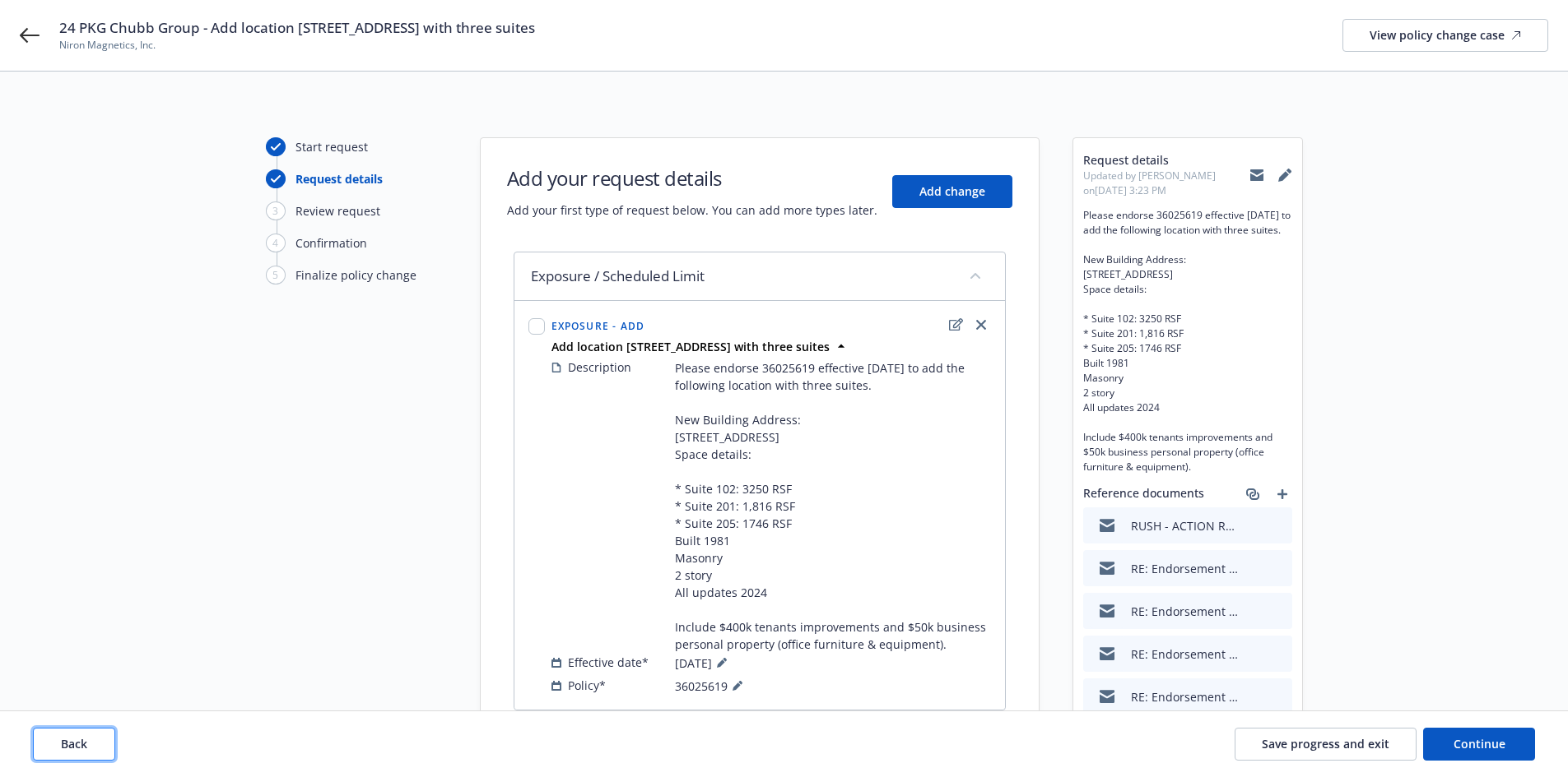
click at [81, 740] on span "Back" at bounding box center [74, 743] width 26 height 16
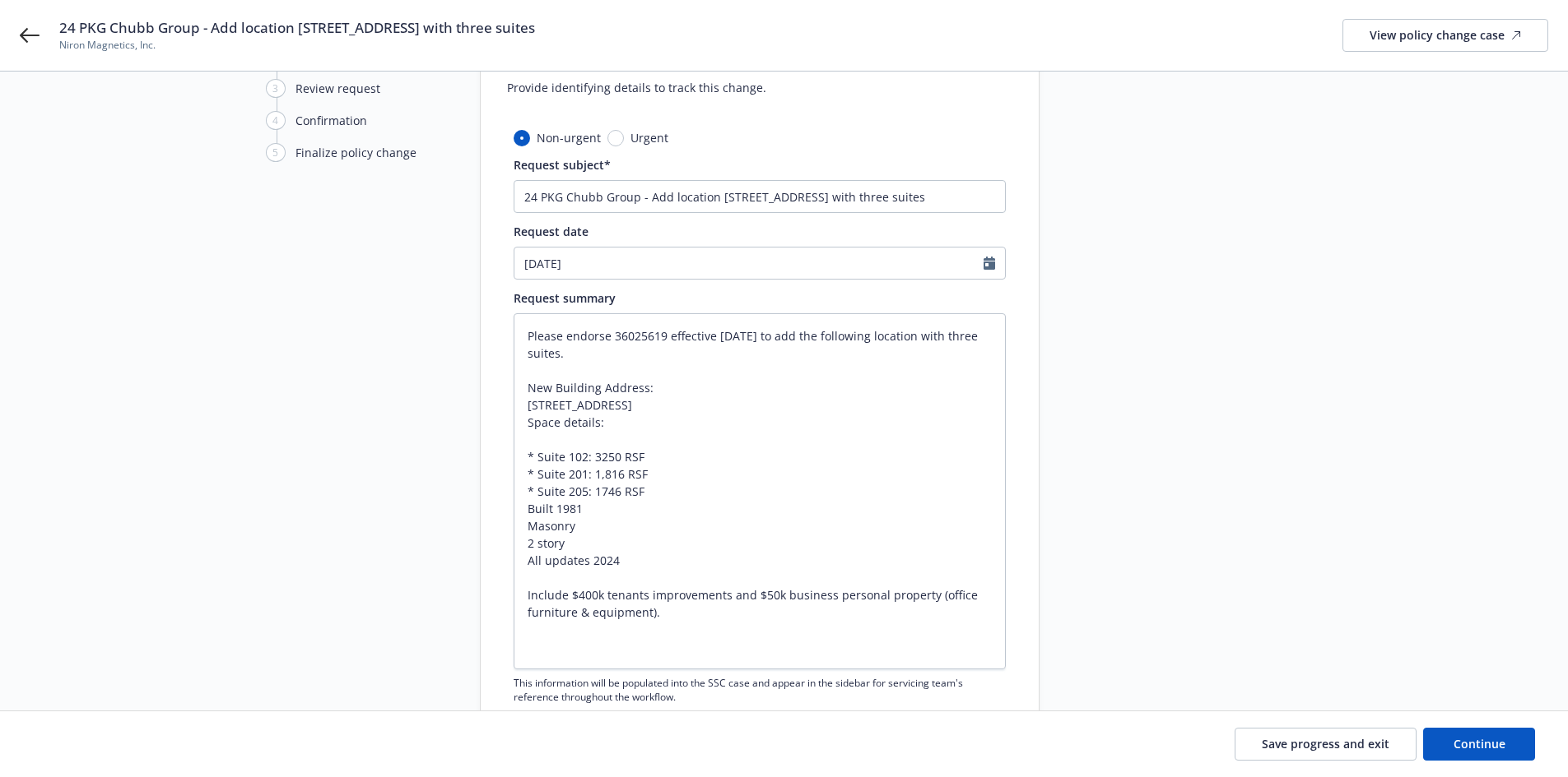
scroll to position [165, 0]
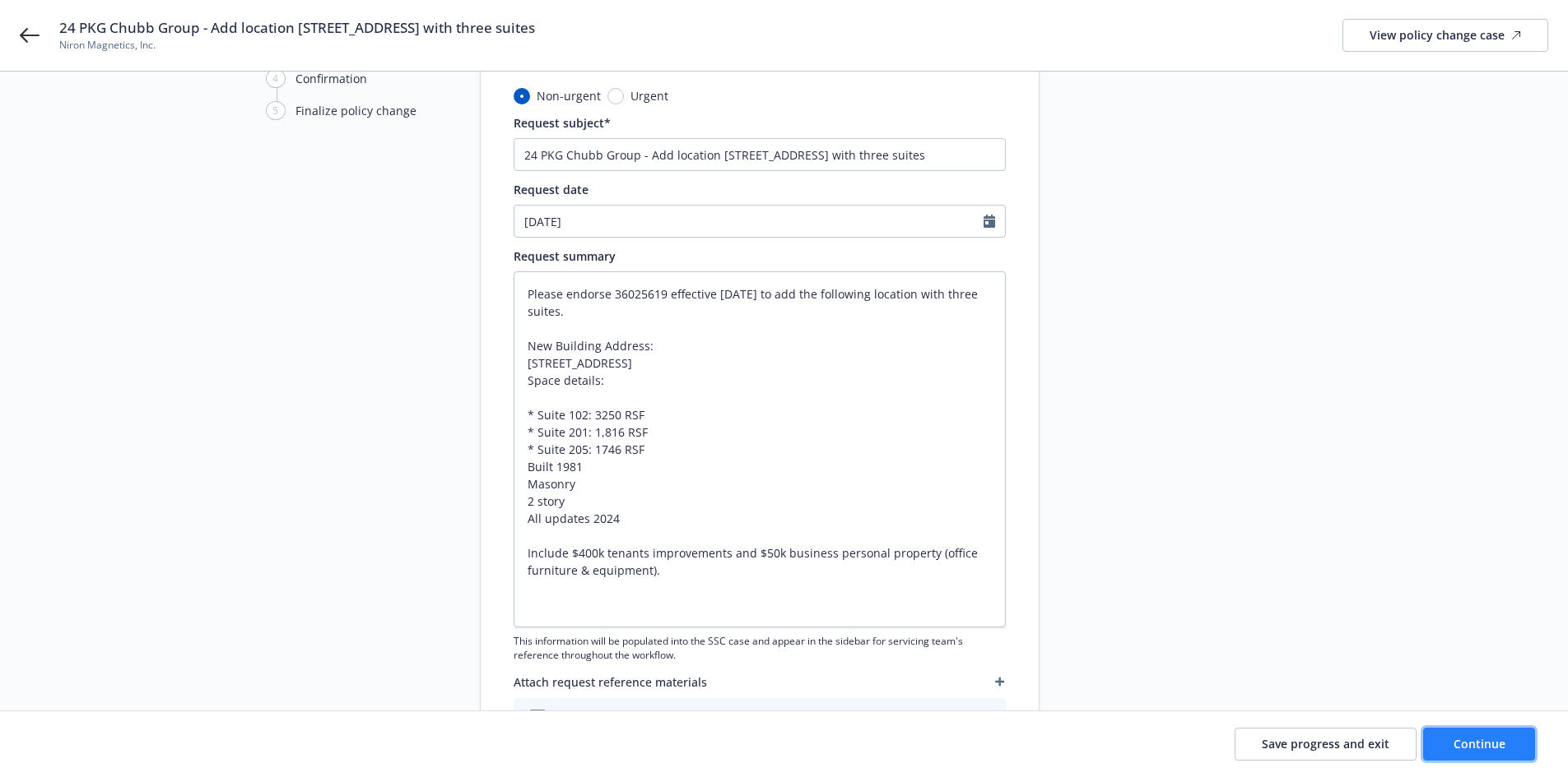
click at [1501, 746] on span "Continue" at bounding box center [1478, 743] width 52 height 16
type textarea "x"
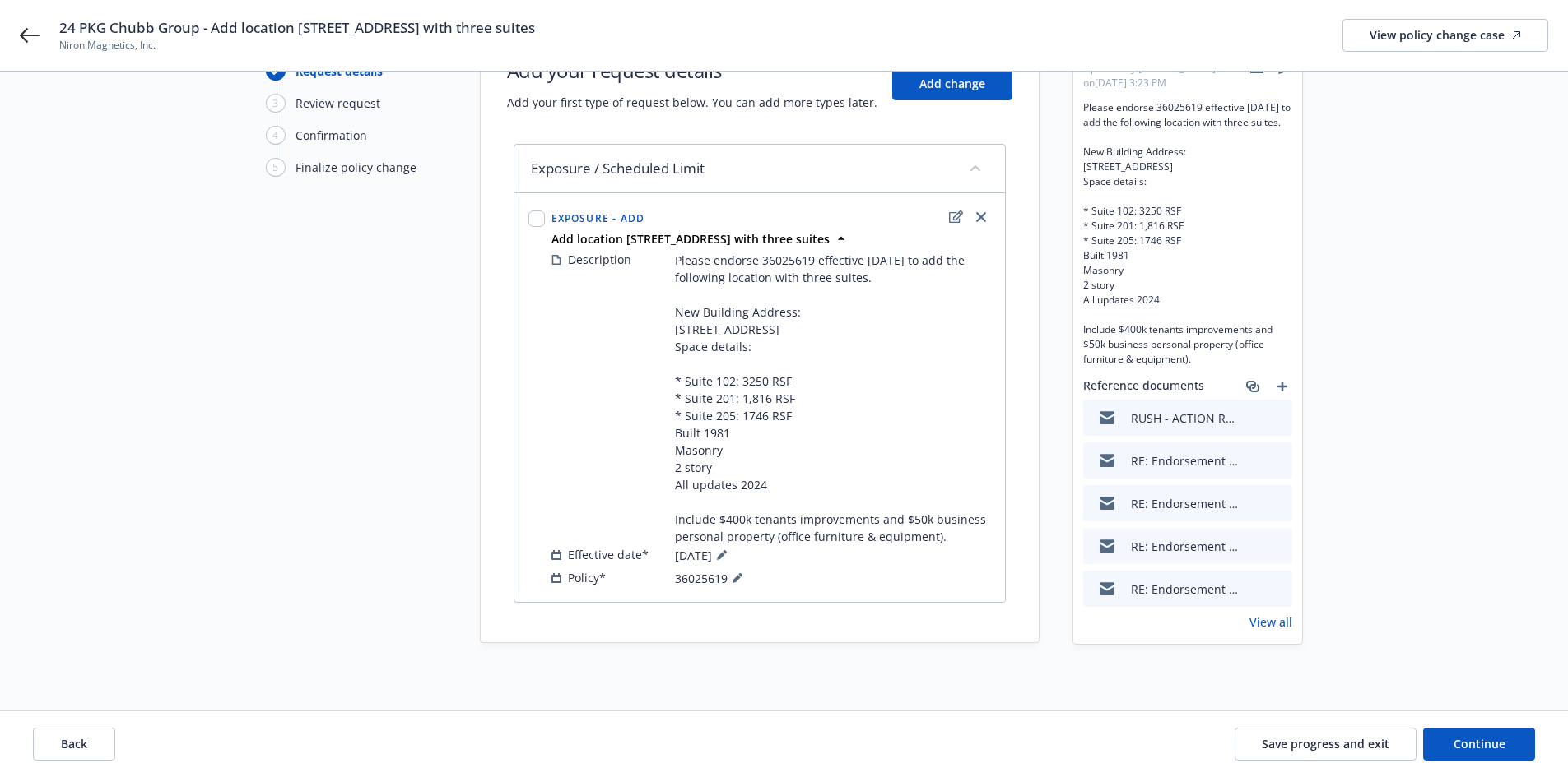
scroll to position [140, 0]
click at [1474, 745] on span "Continue" at bounding box center [1478, 743] width 52 height 16
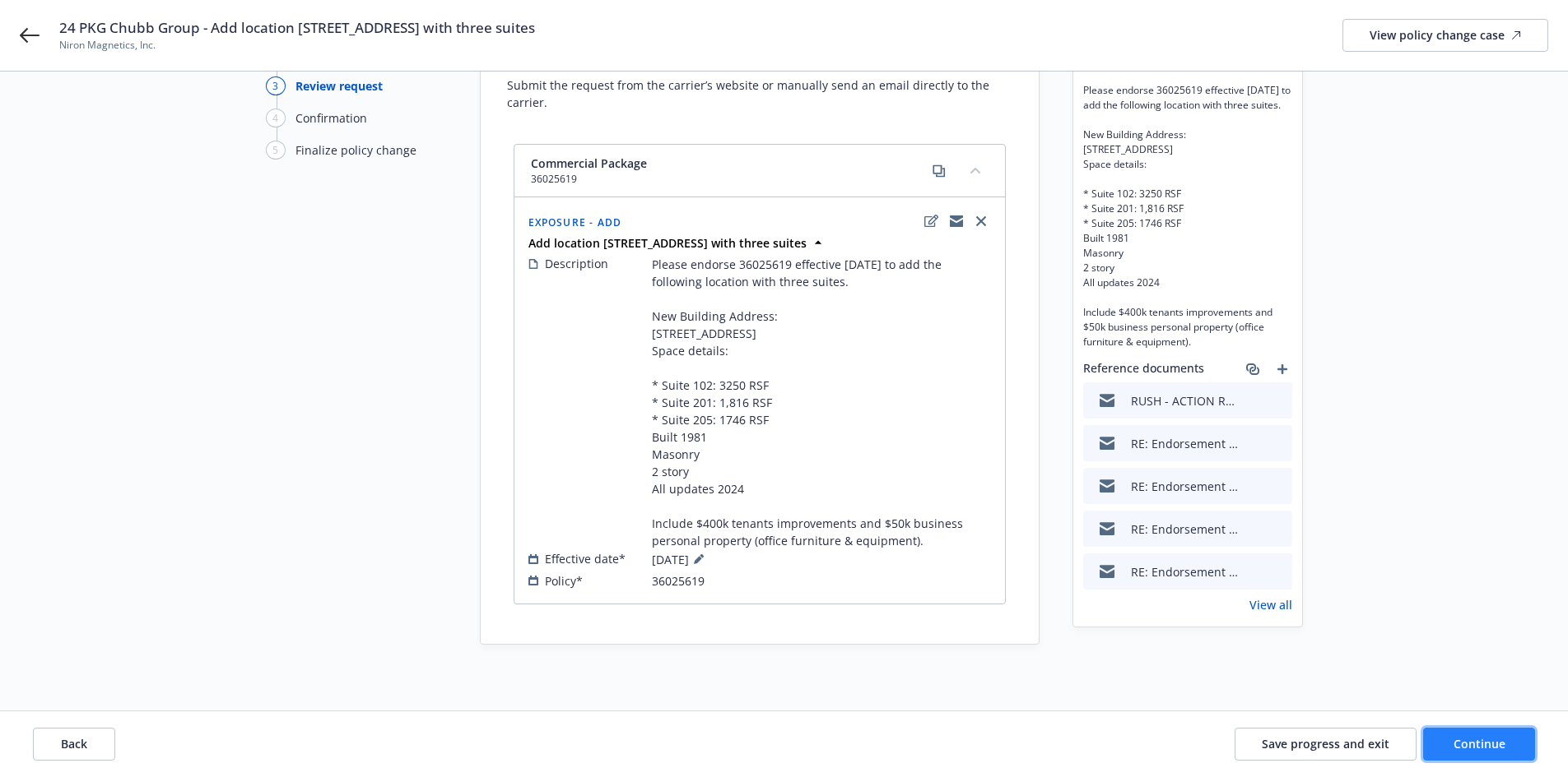
click at [1474, 745] on span "Continue" at bounding box center [1478, 743] width 52 height 16
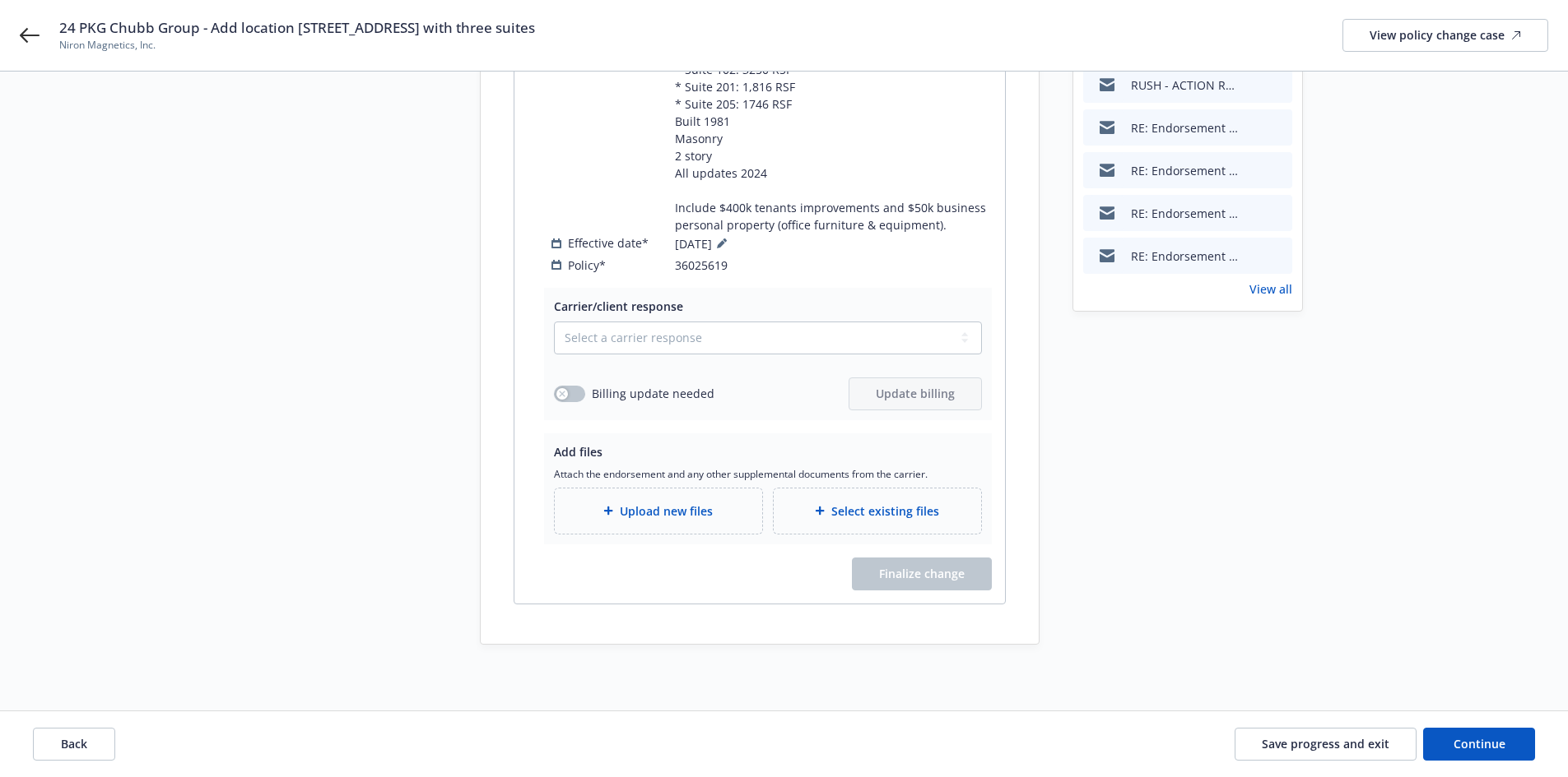
scroll to position [458, 0]
click at [581, 343] on select "Select a carrier response Accepted Accepted with revision No endorsement needed…" at bounding box center [767, 337] width 428 height 33
select select "ACCEPTED"
click at [554, 321] on select "Select a carrier response Accepted Accepted with revision No endorsement needed…" at bounding box center [767, 337] width 428 height 33
click at [577, 388] on button "button" at bounding box center [569, 394] width 31 height 17
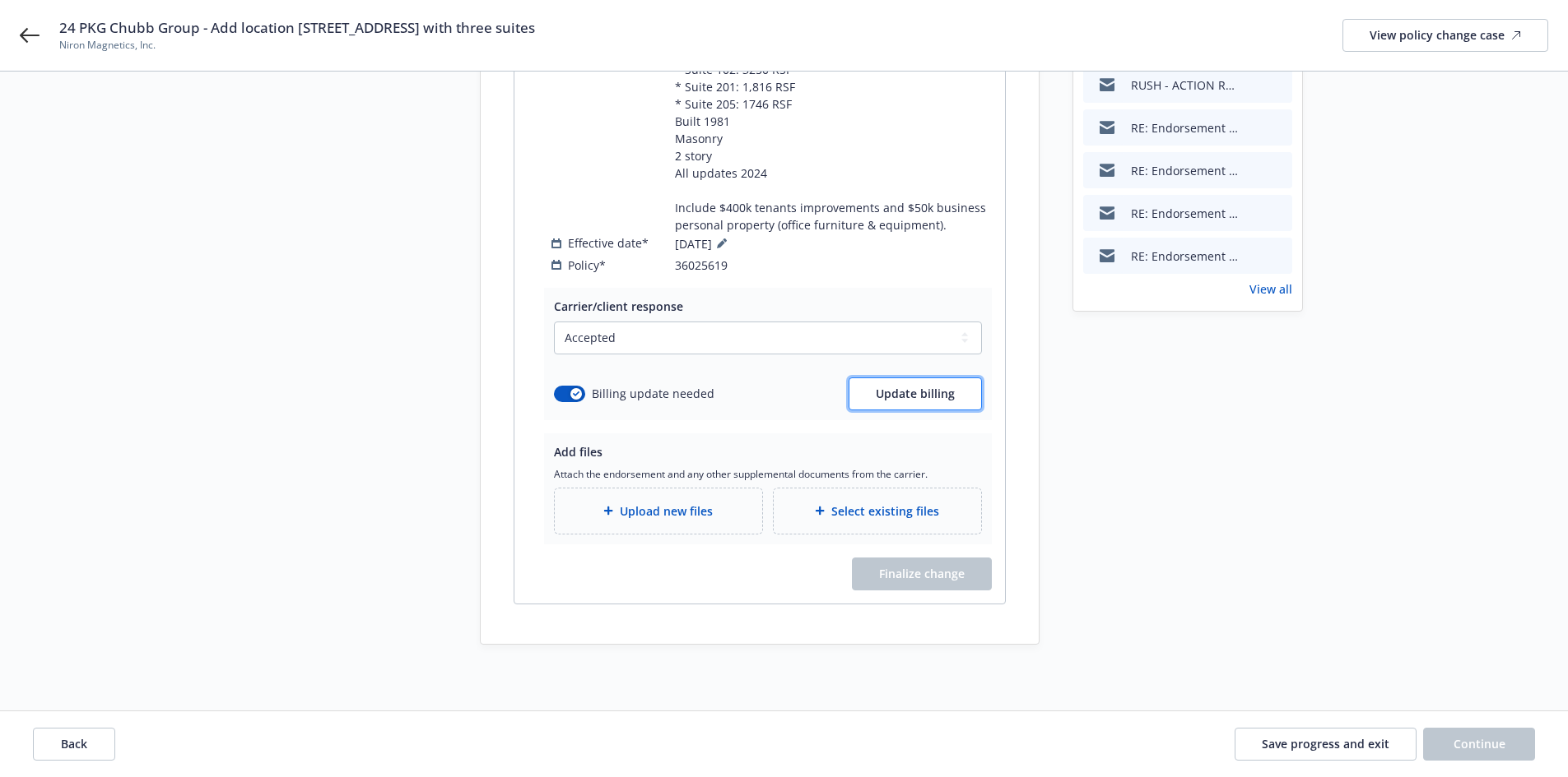
click at [897, 389] on span "Update billing" at bounding box center [915, 393] width 79 height 16
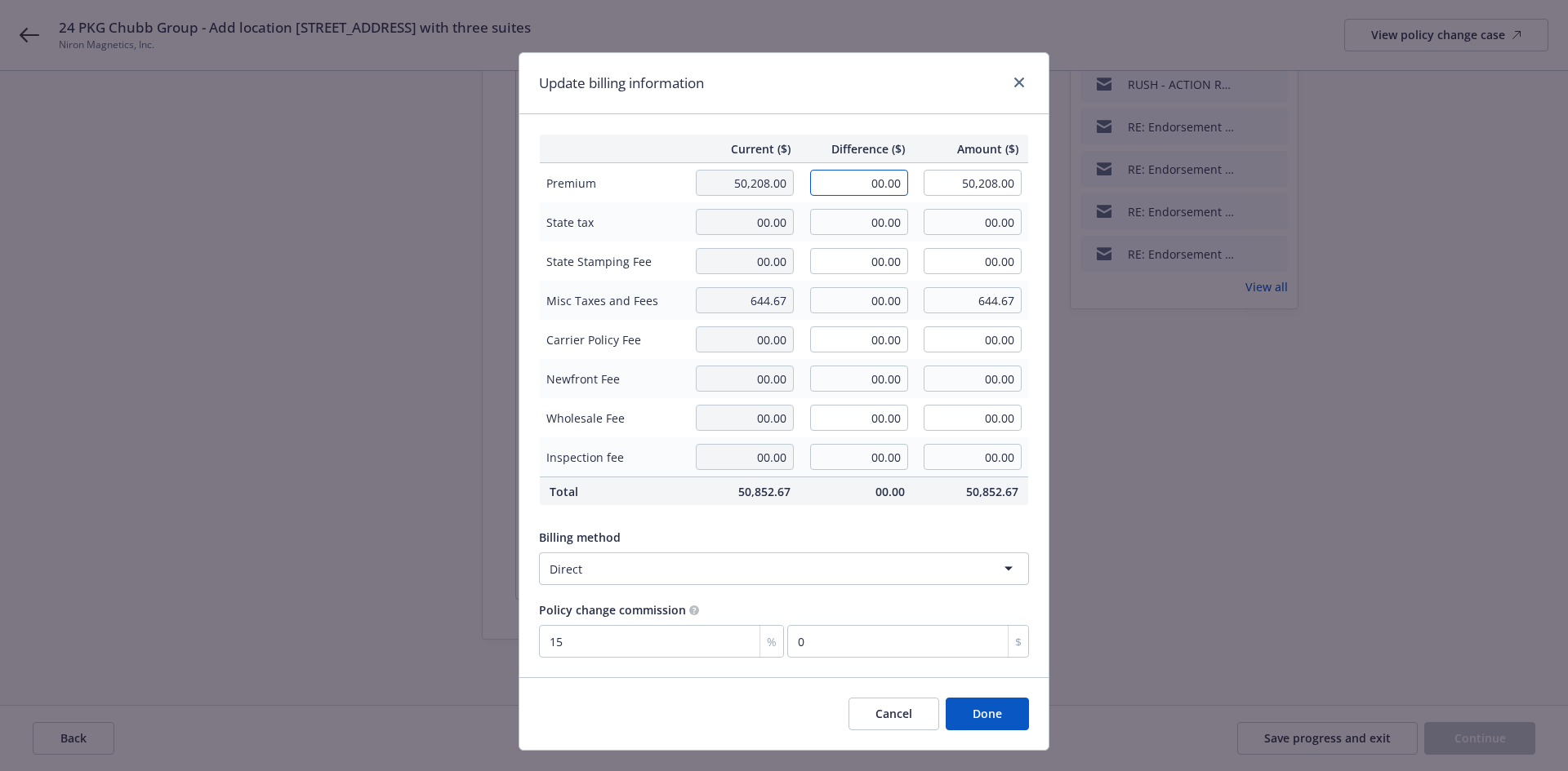
drag, startPoint x: 862, startPoint y: 186, endPoint x: 917, endPoint y: 188, distance: 55.0
click at [917, 188] on tr "Premium 50,208.00 00.00 50,208.00" at bounding box center [784, 183] width 489 height 40
type input "79.00"
type input "50,287.00"
type input "11.85"
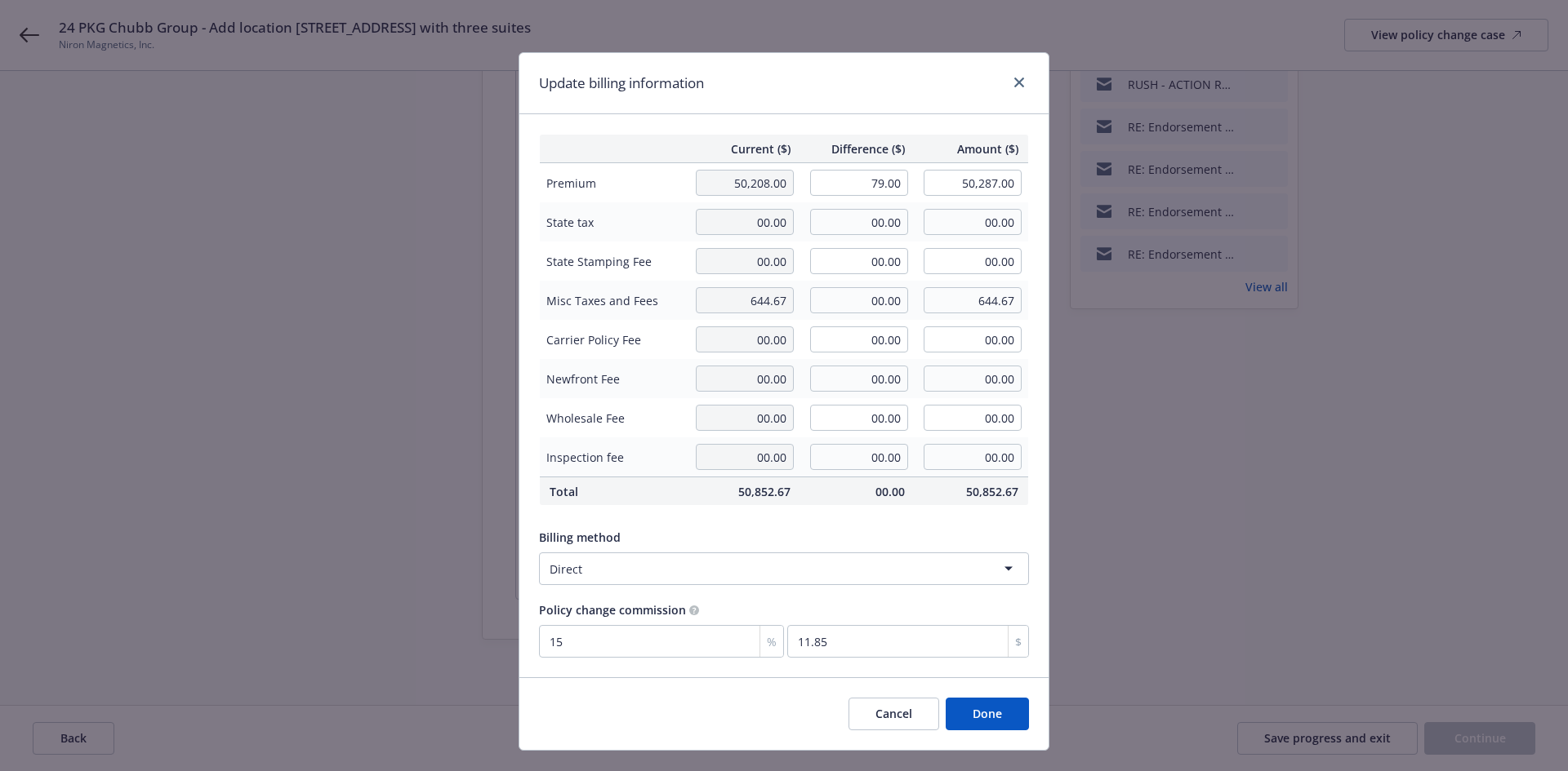
click at [893, 84] on div "Update billing information" at bounding box center [784, 84] width 529 height 61
click at [996, 719] on button "Done" at bounding box center [987, 713] width 84 height 33
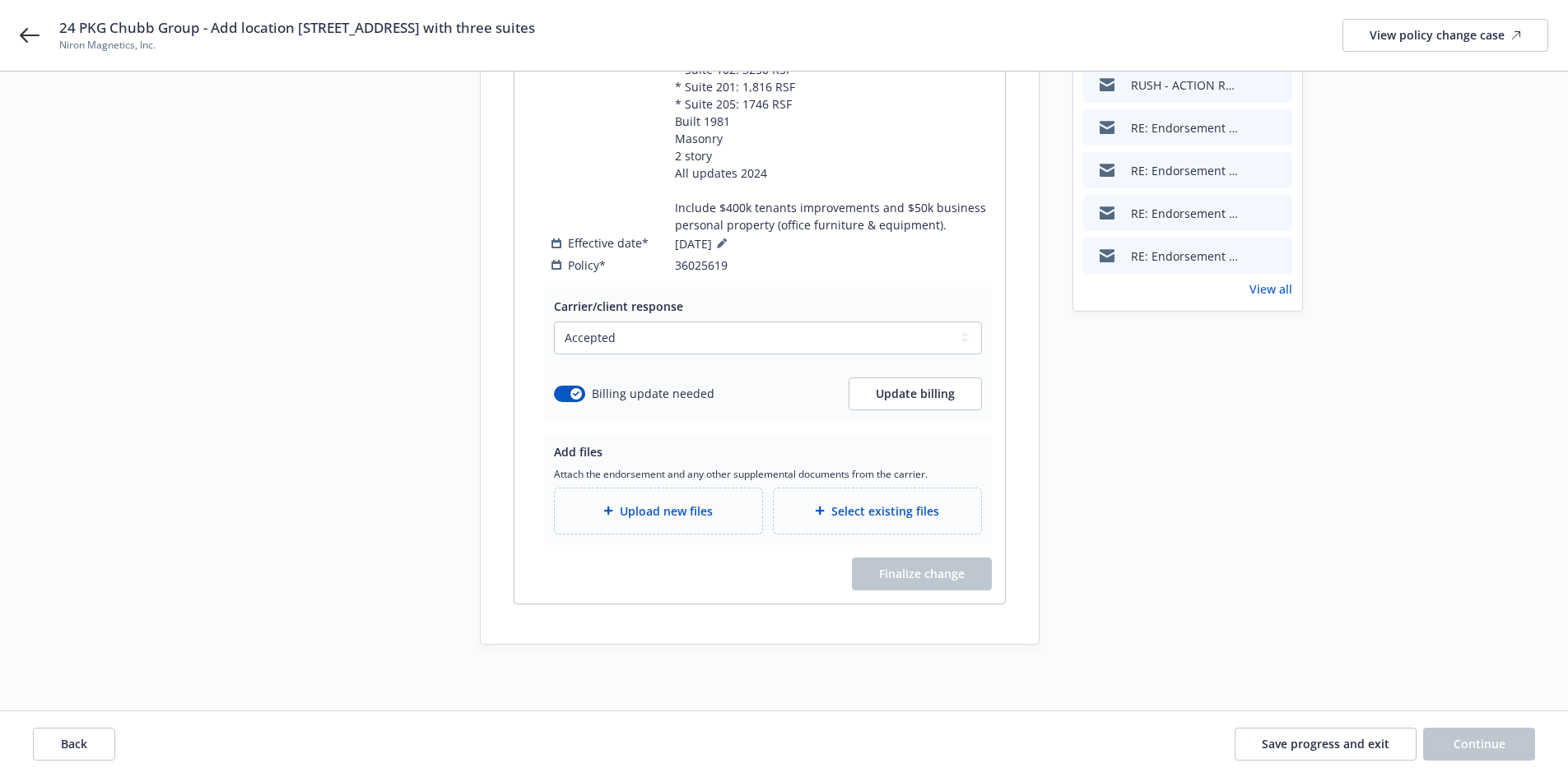
drag, startPoint x: 213, startPoint y: 29, endPoint x: 626, endPoint y: 32, distance: 413.0
click at [626, 32] on div "24 PKG Chubb Group - Add location 2520 Broadway Street NE with three suites Nir…" at bounding box center [803, 35] width 1488 height 35
copy span "Add location 2520 Broadway Street NE with three suites"
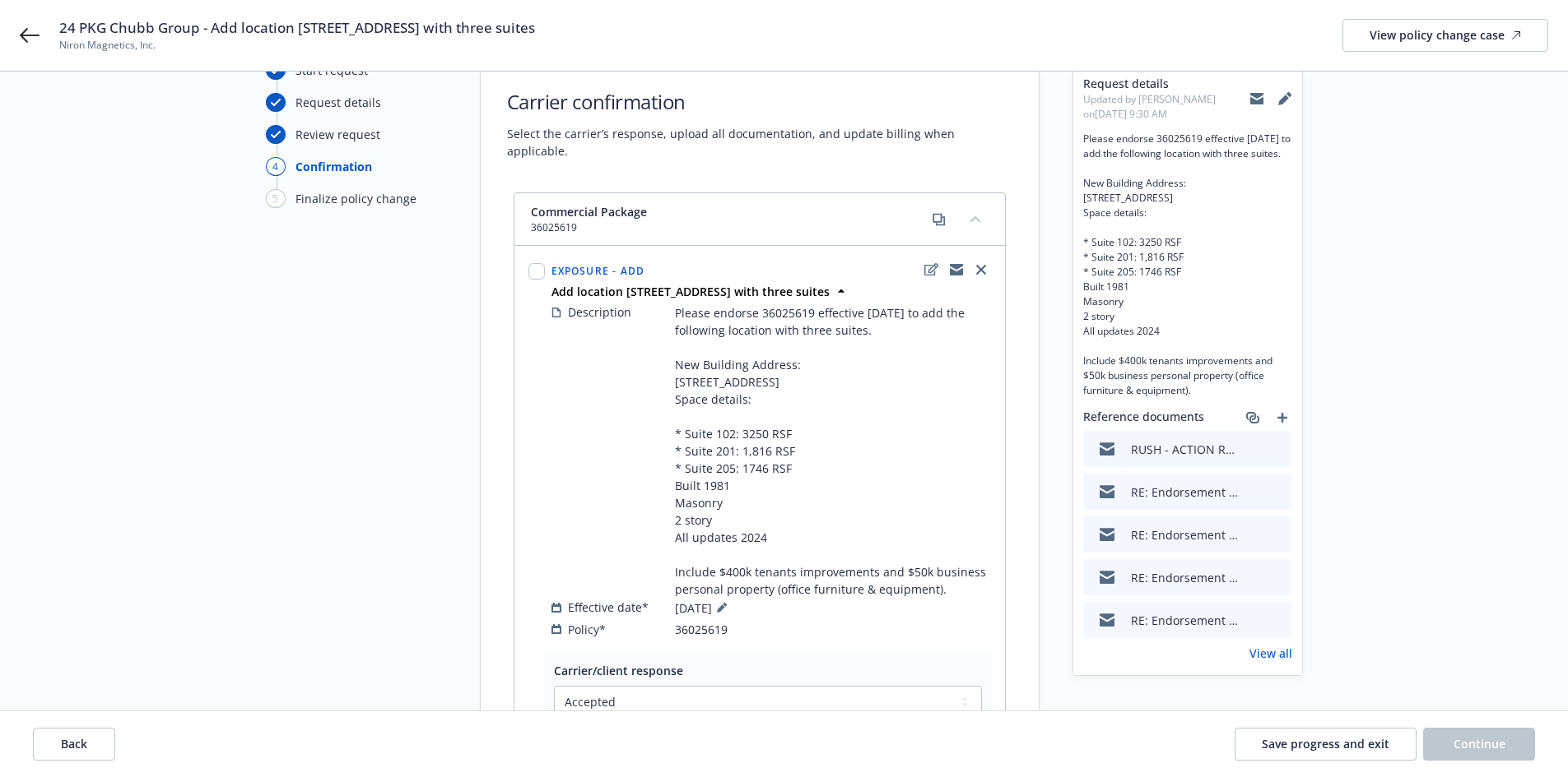
scroll to position [47, 0]
